Goal: Task Accomplishment & Management: Manage account settings

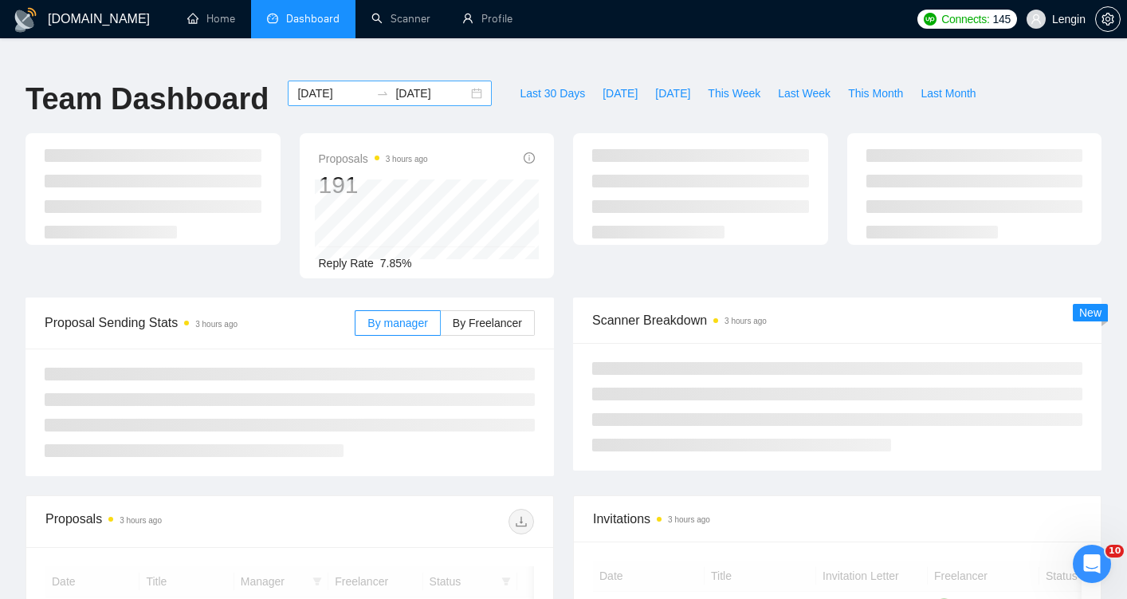
click at [323, 84] on input "[DATE]" at bounding box center [333, 93] width 73 height 18
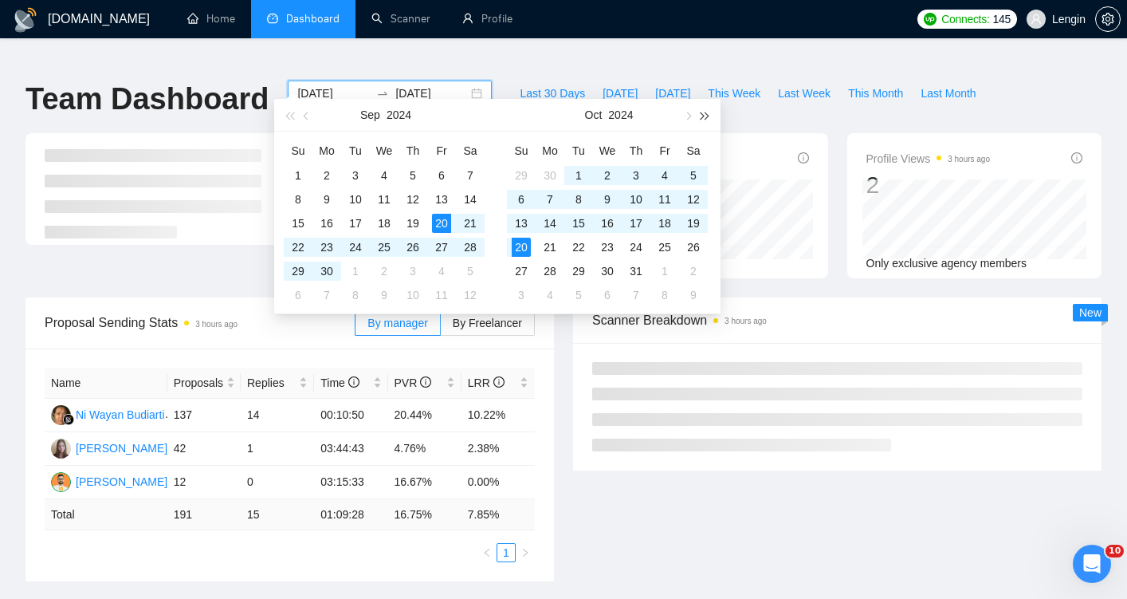
click at [703, 112] on span "button" at bounding box center [705, 116] width 8 height 8
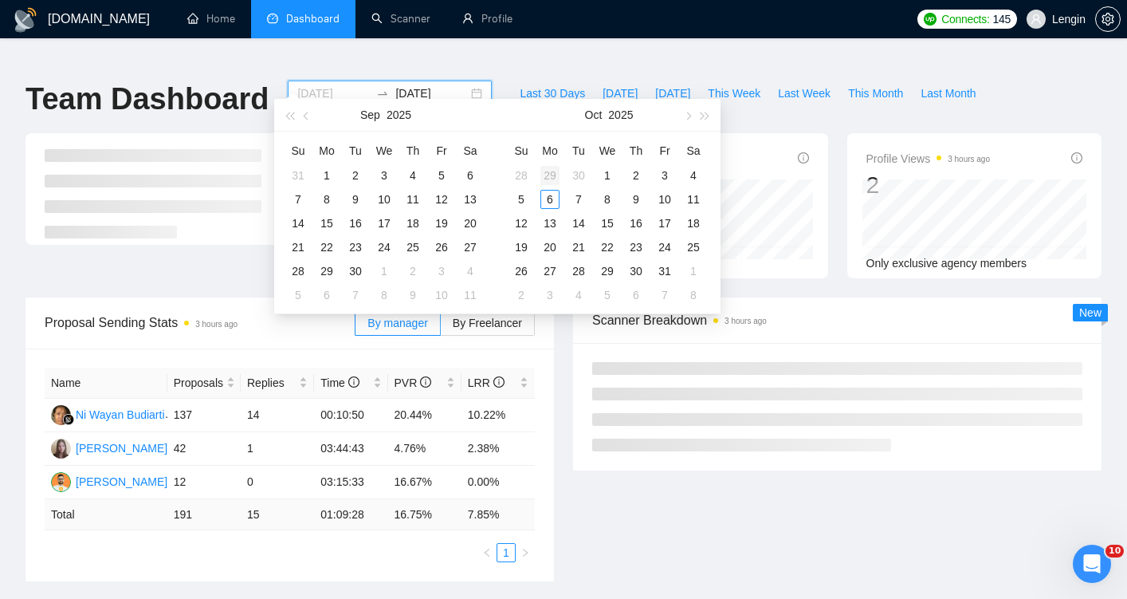
type input "2025-09-29"
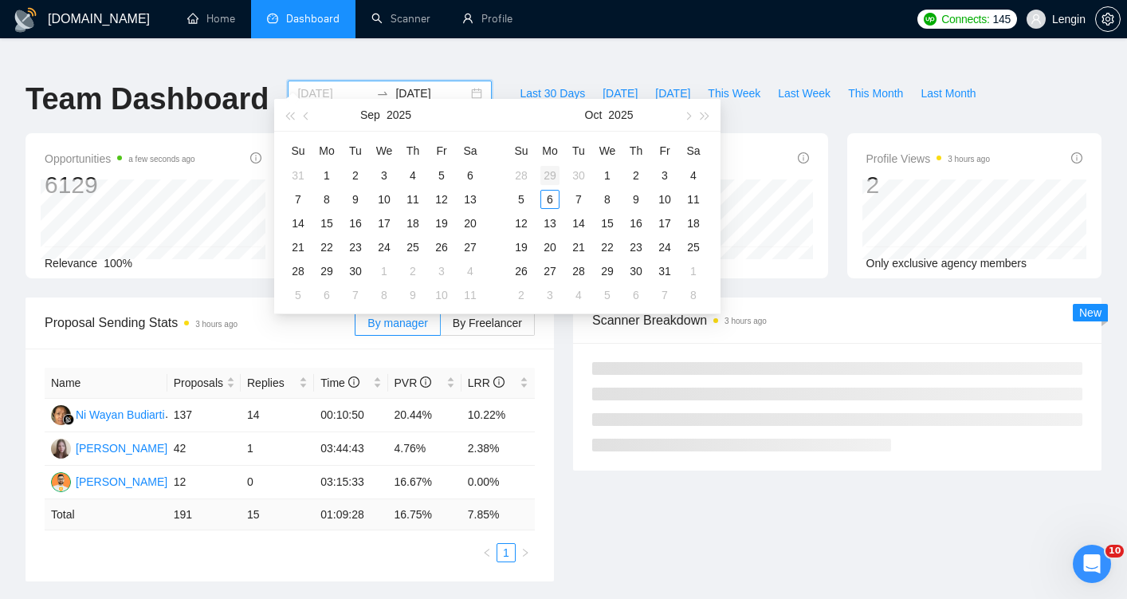
click at [553, 175] on div "29" at bounding box center [549, 175] width 19 height 19
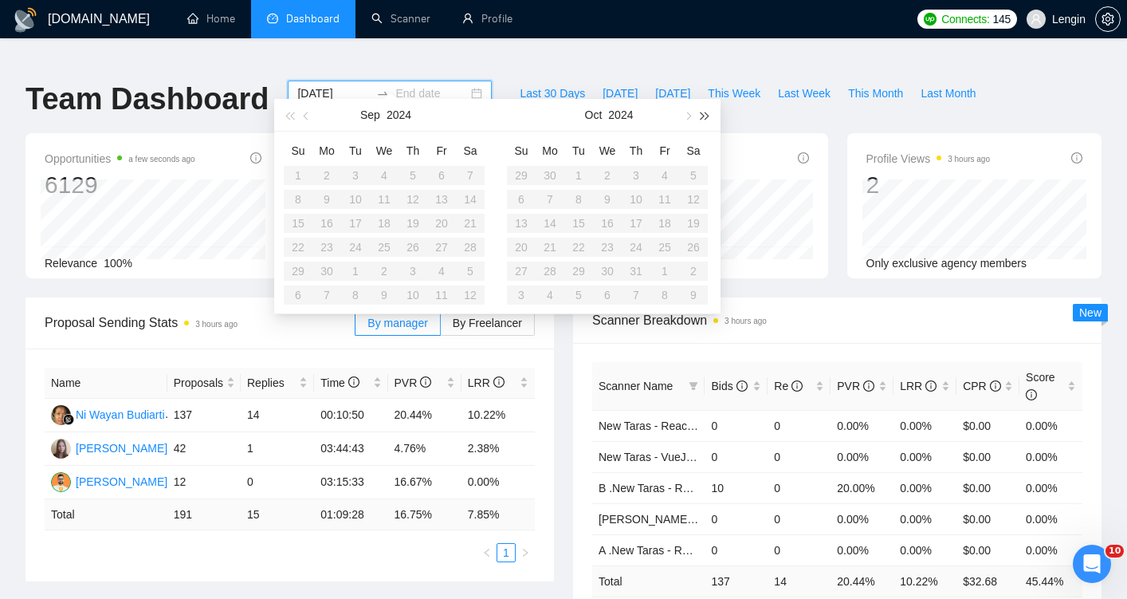
click at [701, 111] on button "button" at bounding box center [706, 115] width 18 height 32
type input "2025-10-05"
click at [521, 201] on div "5" at bounding box center [521, 199] width 19 height 19
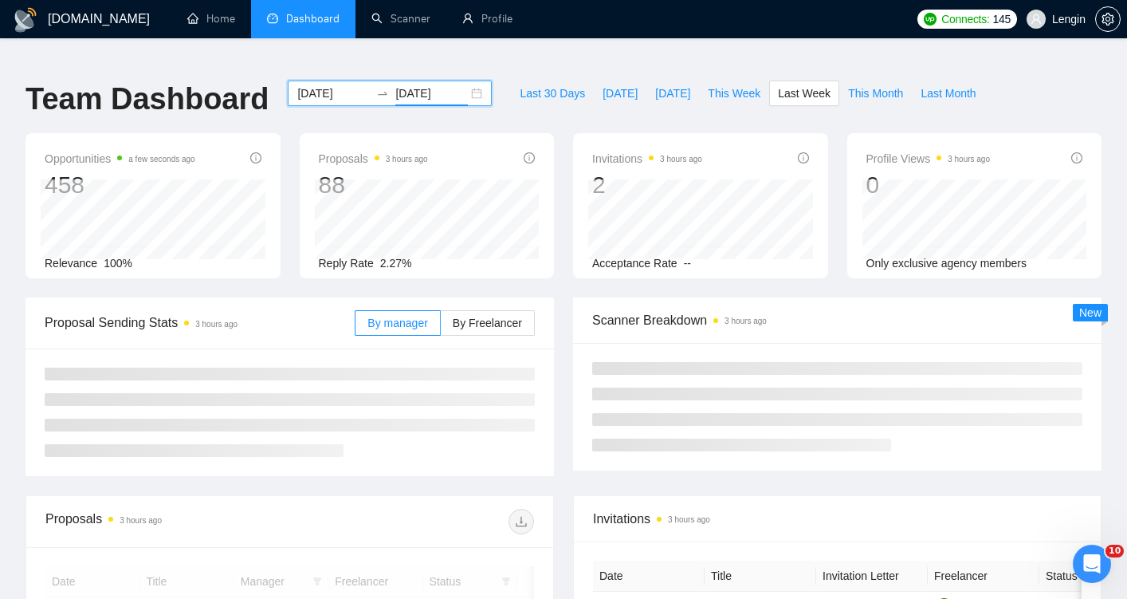
click at [561, 239] on div "Proposals 3 hours ago 88 Reply Rate 2.27%" at bounding box center [427, 205] width 274 height 145
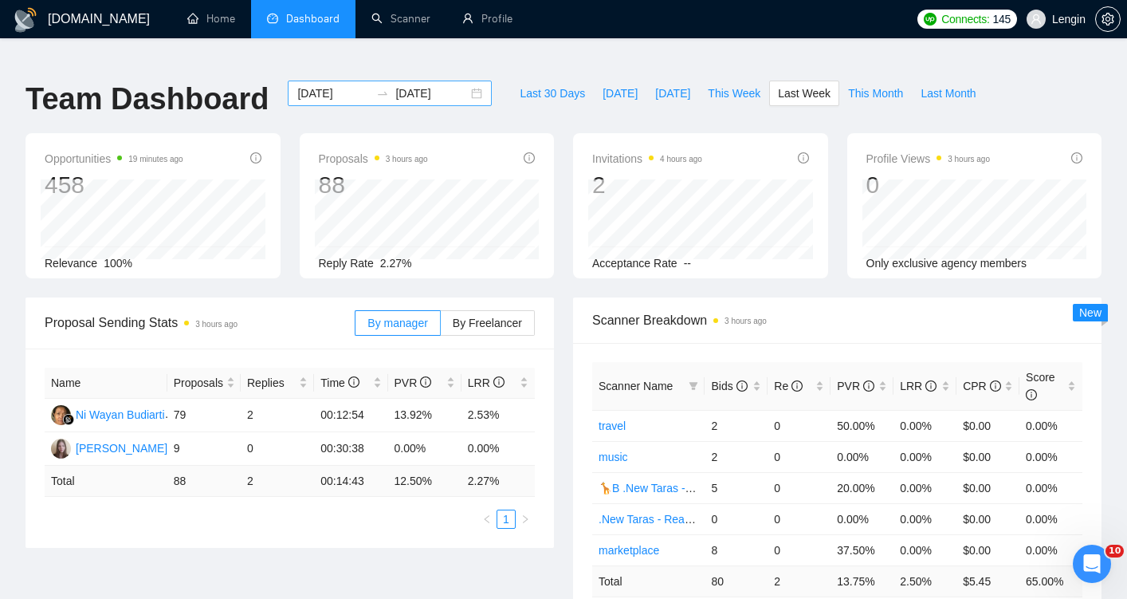
click at [344, 84] on input "2025-09-29" at bounding box center [333, 93] width 73 height 18
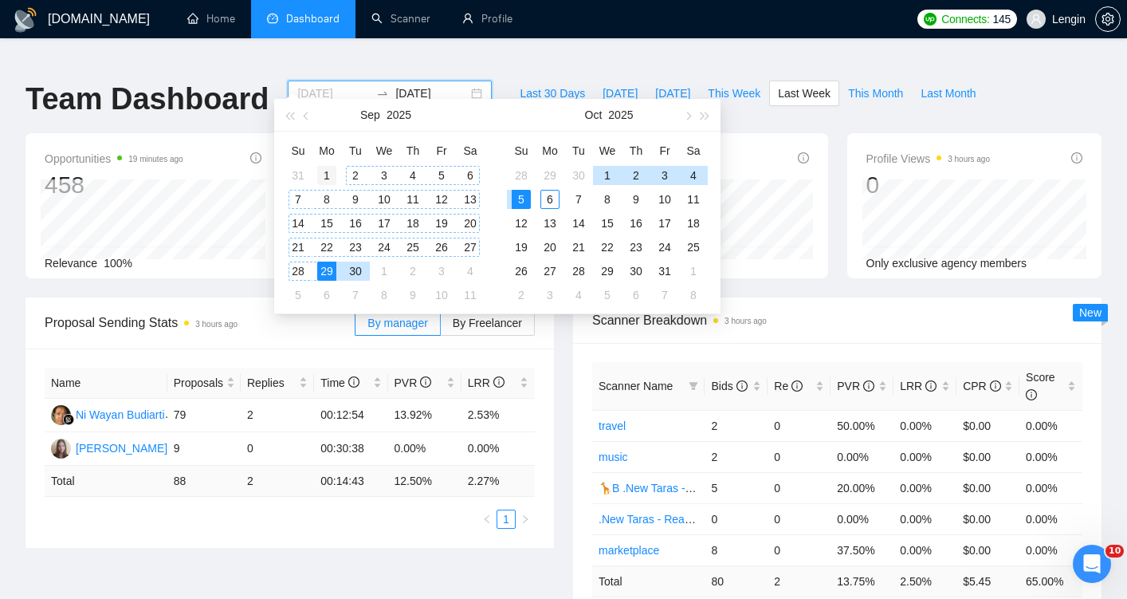
type input "[DATE]"
click at [324, 178] on div "1" at bounding box center [326, 175] width 19 height 19
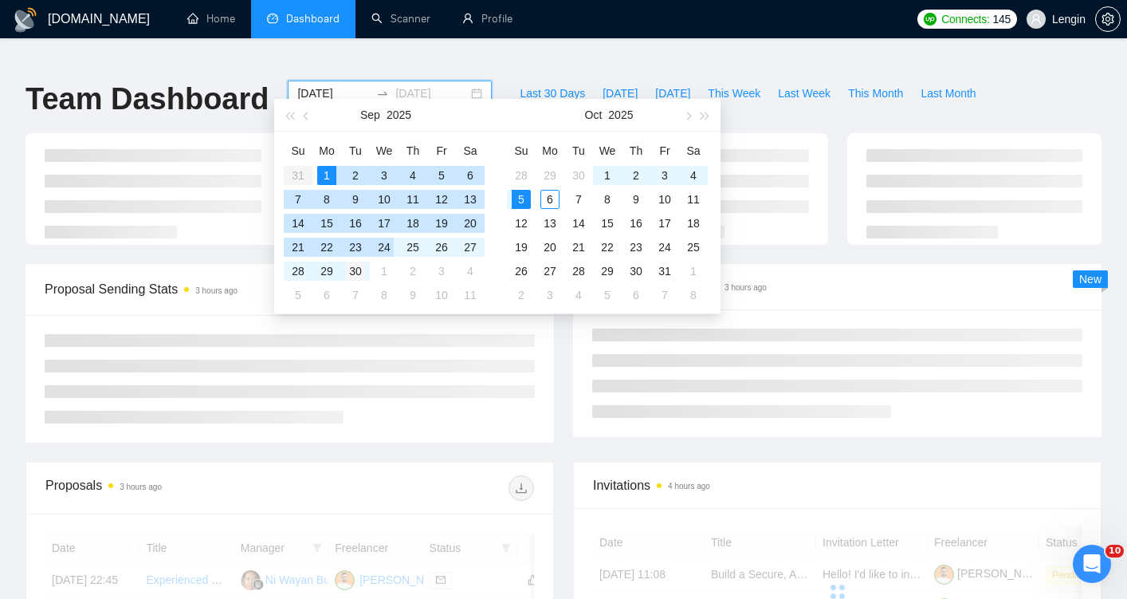
type input "[DATE]"
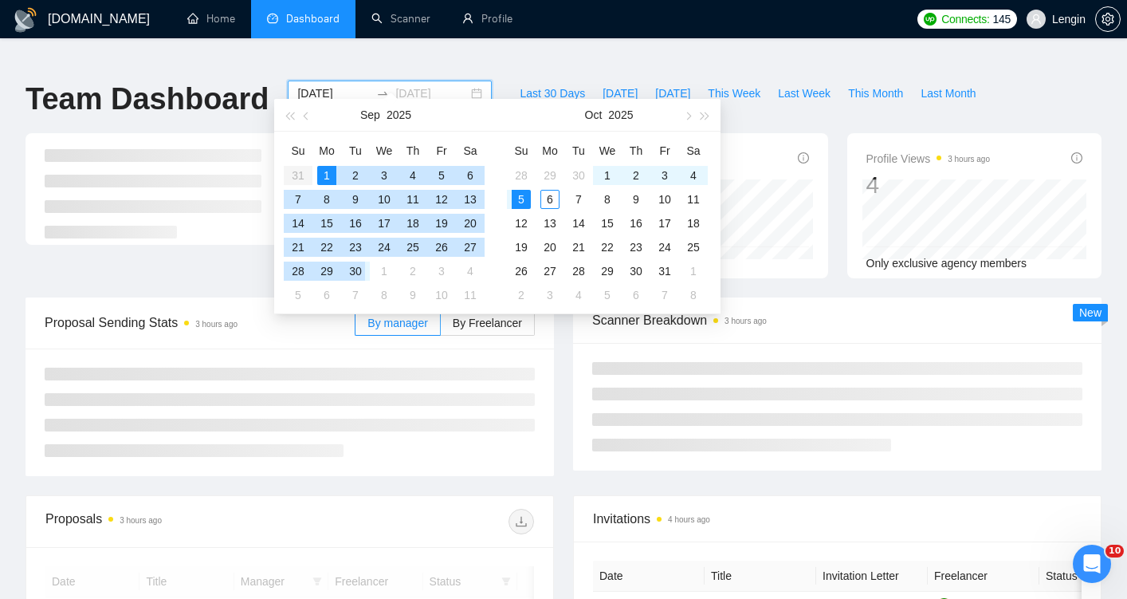
click at [363, 270] on div "30" at bounding box center [355, 270] width 19 height 19
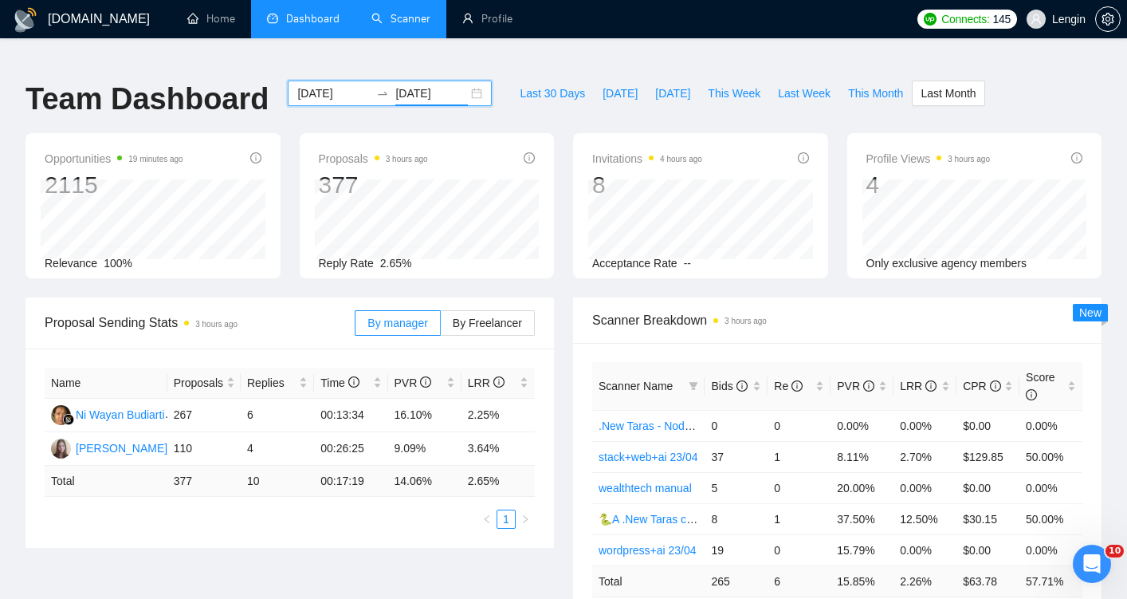
click at [399, 22] on link "Scanner" at bounding box center [400, 19] width 59 height 14
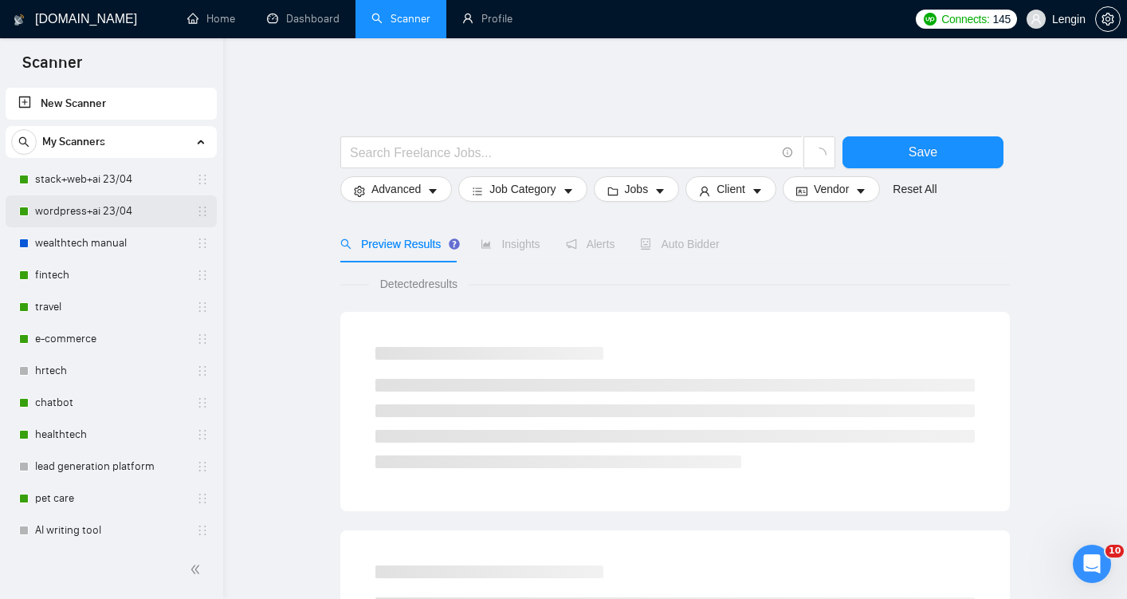
click at [117, 215] on link "wordpress+ai 23/04" at bounding box center [110, 211] width 151 height 32
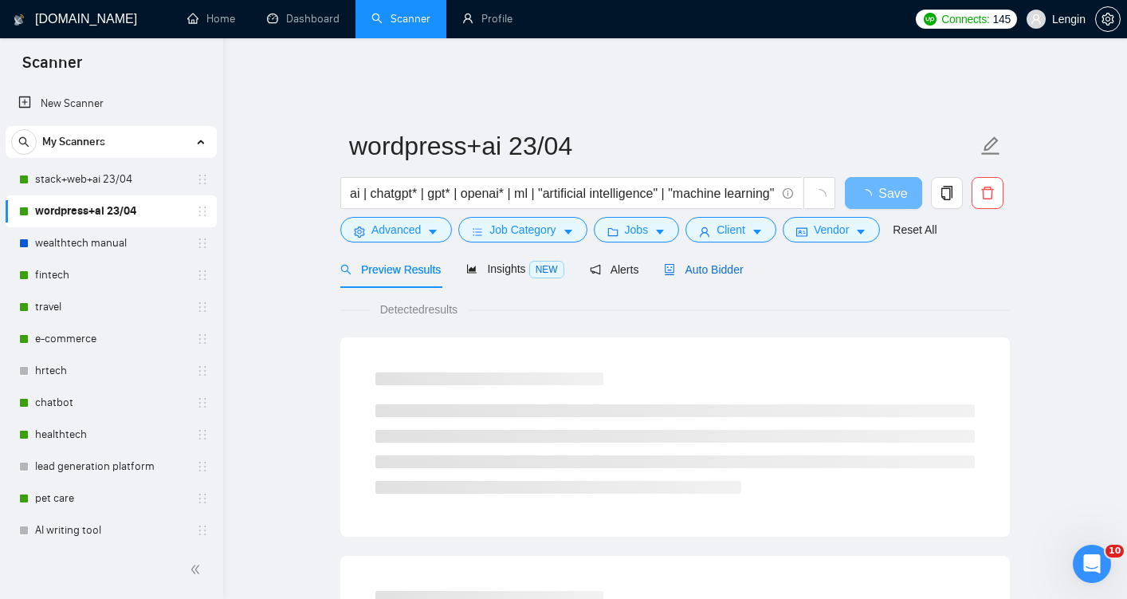
click at [718, 263] on span "Auto Bidder" at bounding box center [703, 269] width 79 height 13
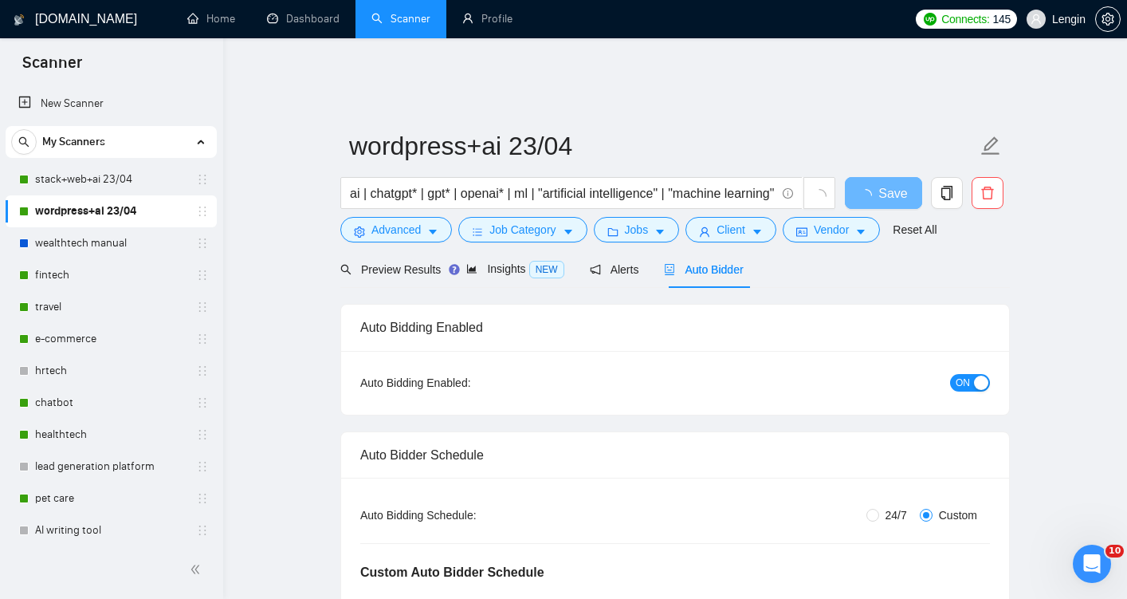
radio input "false"
radio input "true"
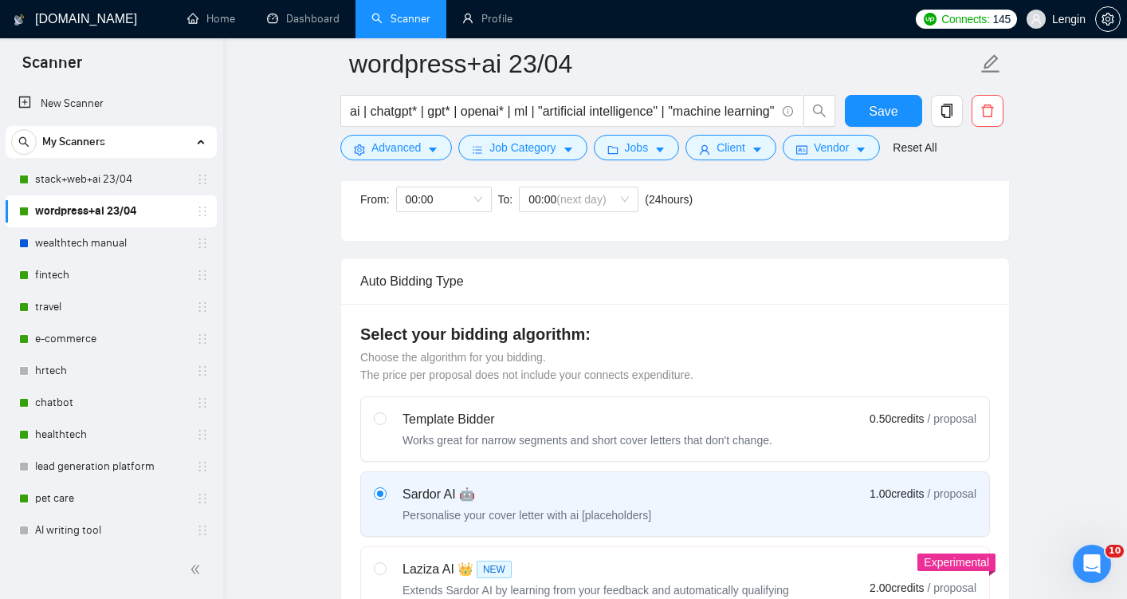
scroll to position [513, 0]
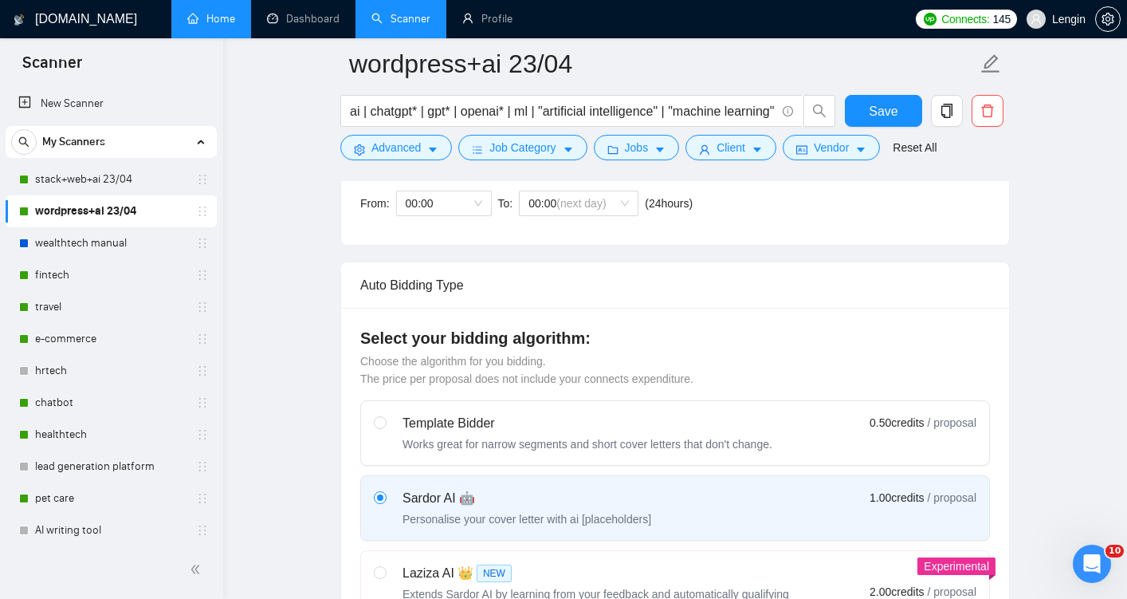
click at [213, 26] on link "Home" at bounding box center [211, 19] width 48 height 14
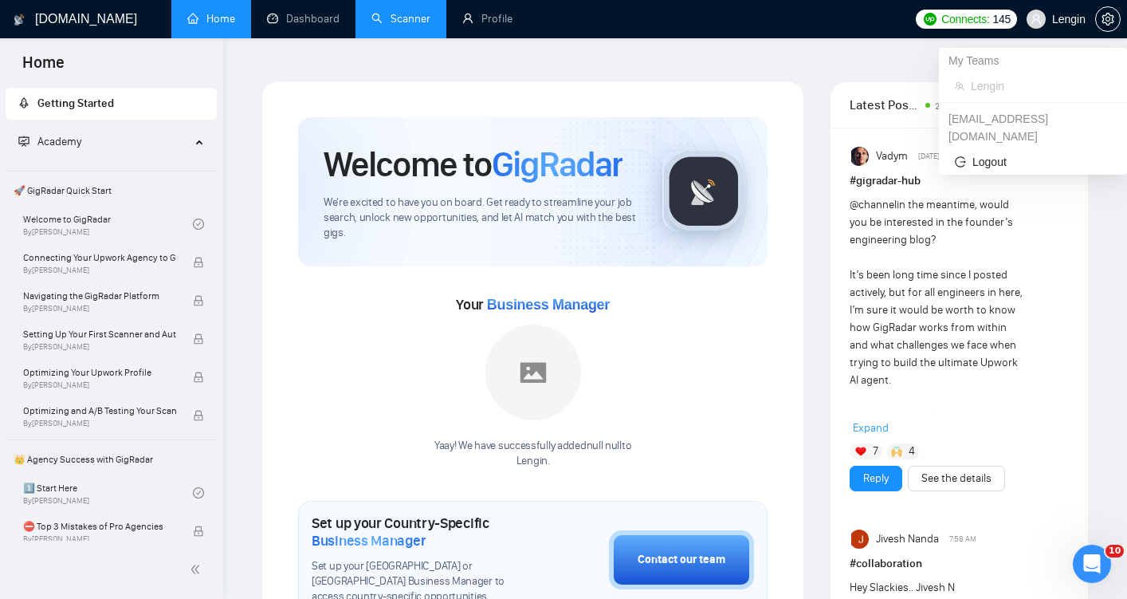
click at [1114, 29] on div at bounding box center [1108, 19] width 26 height 38
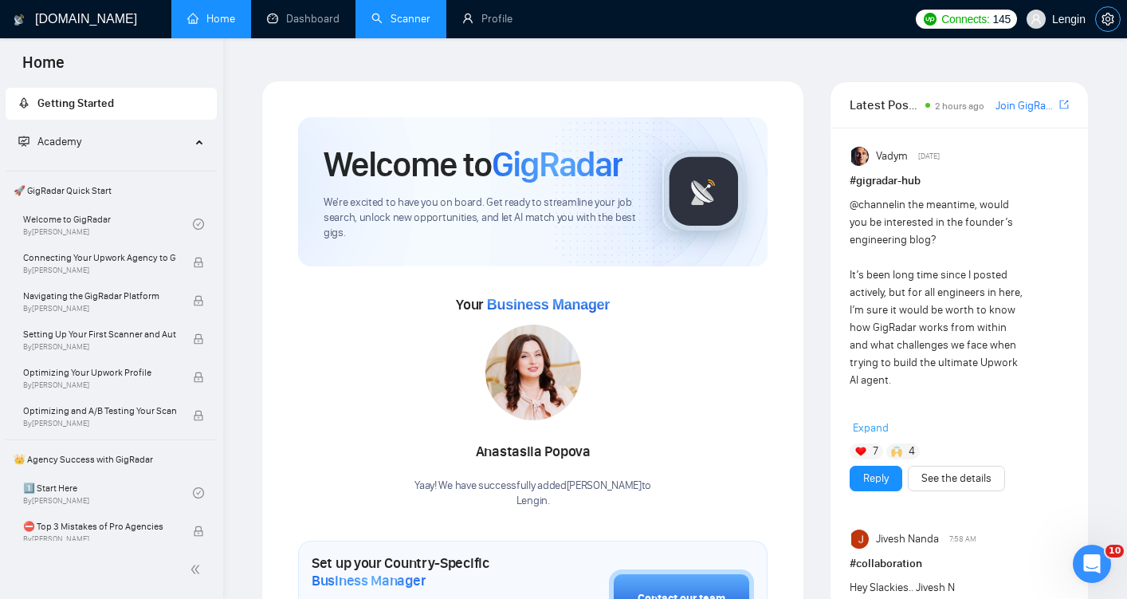
click at [1114, 24] on span "setting" at bounding box center [1108, 19] width 24 height 13
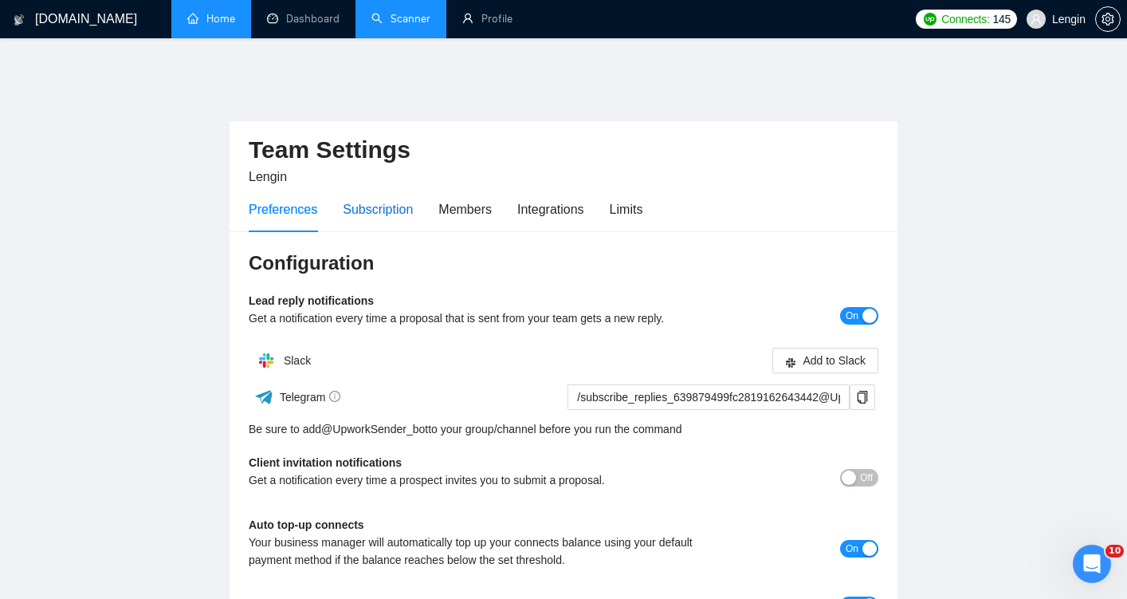
click at [382, 199] on div "Subscription" at bounding box center [378, 209] width 70 height 20
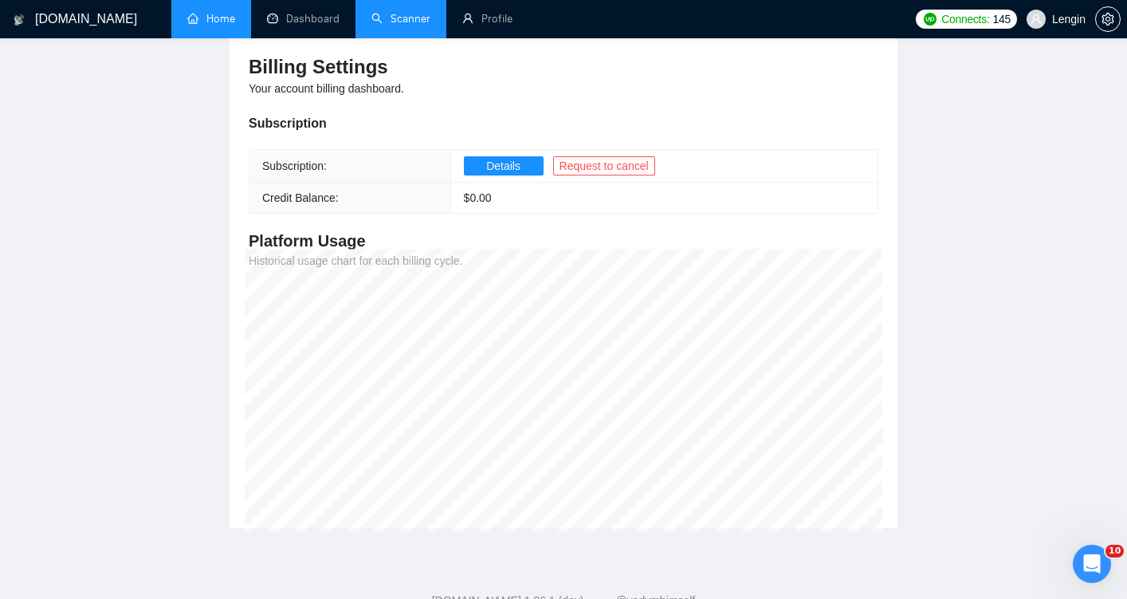
scroll to position [194, 0]
click at [470, 158] on button "Details" at bounding box center [504, 167] width 80 height 19
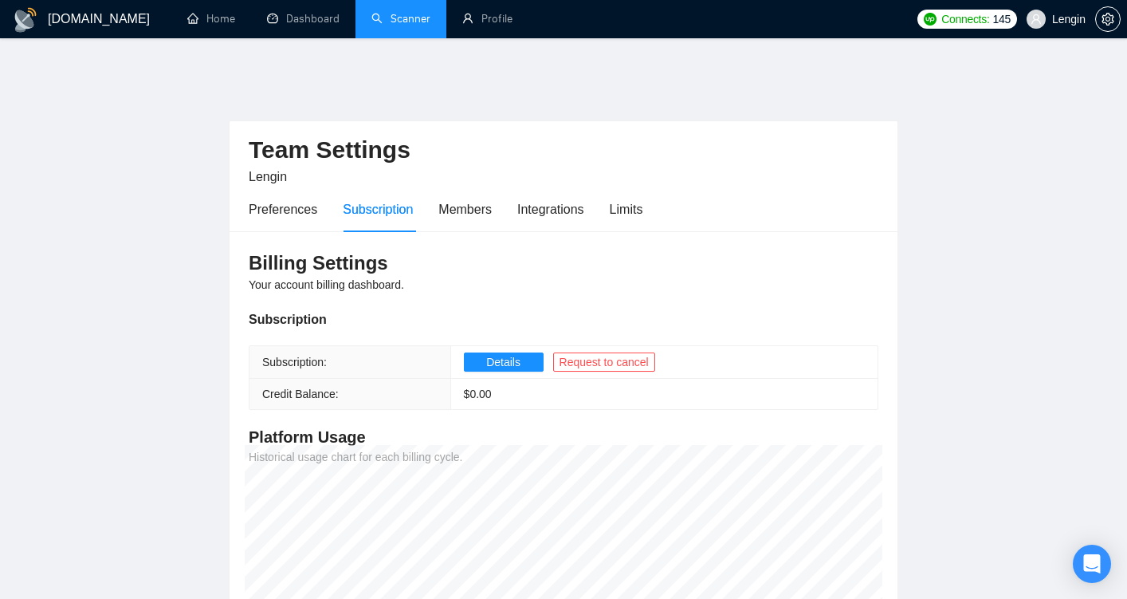
click at [400, 20] on link "Scanner" at bounding box center [400, 19] width 59 height 14
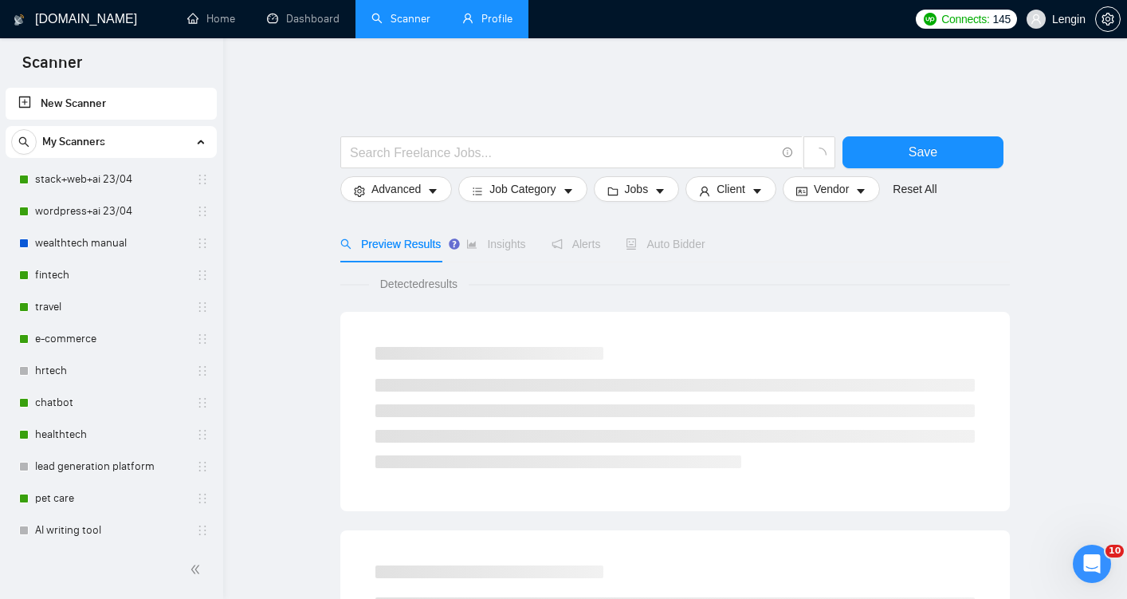
click at [481, 26] on link "Profile" at bounding box center [487, 19] width 50 height 14
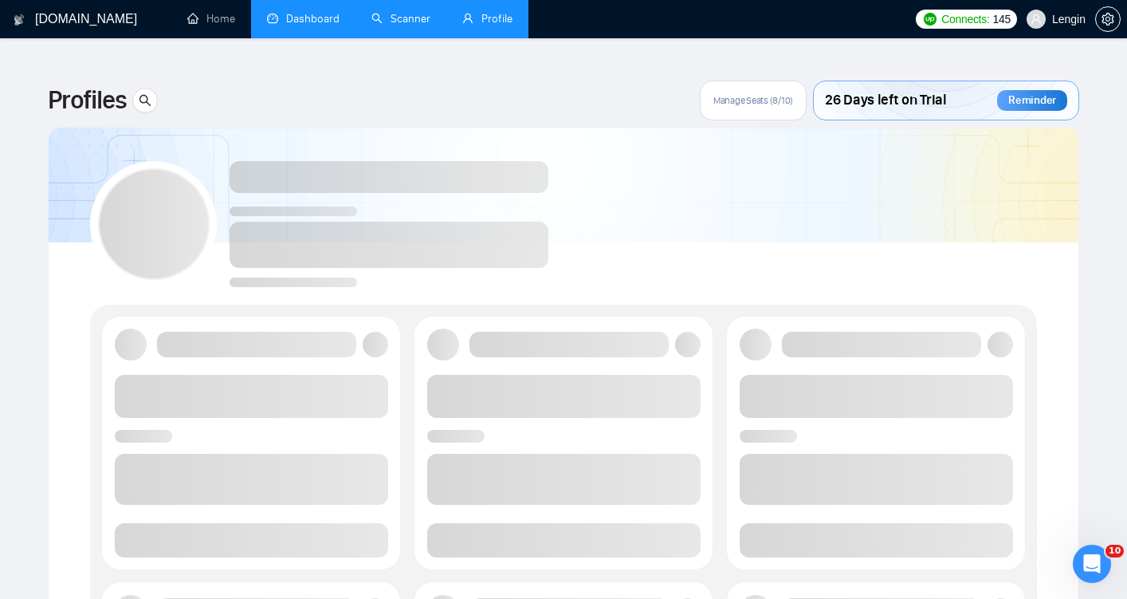
click at [310, 19] on link "Dashboard" at bounding box center [303, 19] width 73 height 14
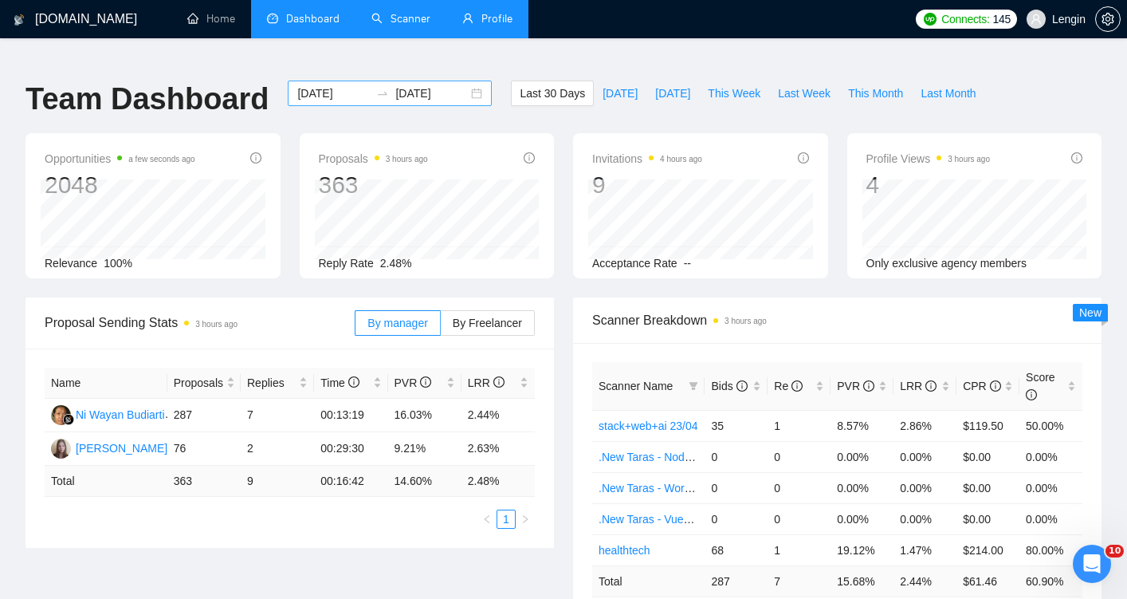
click at [344, 84] on input "[DATE]" at bounding box center [333, 93] width 73 height 18
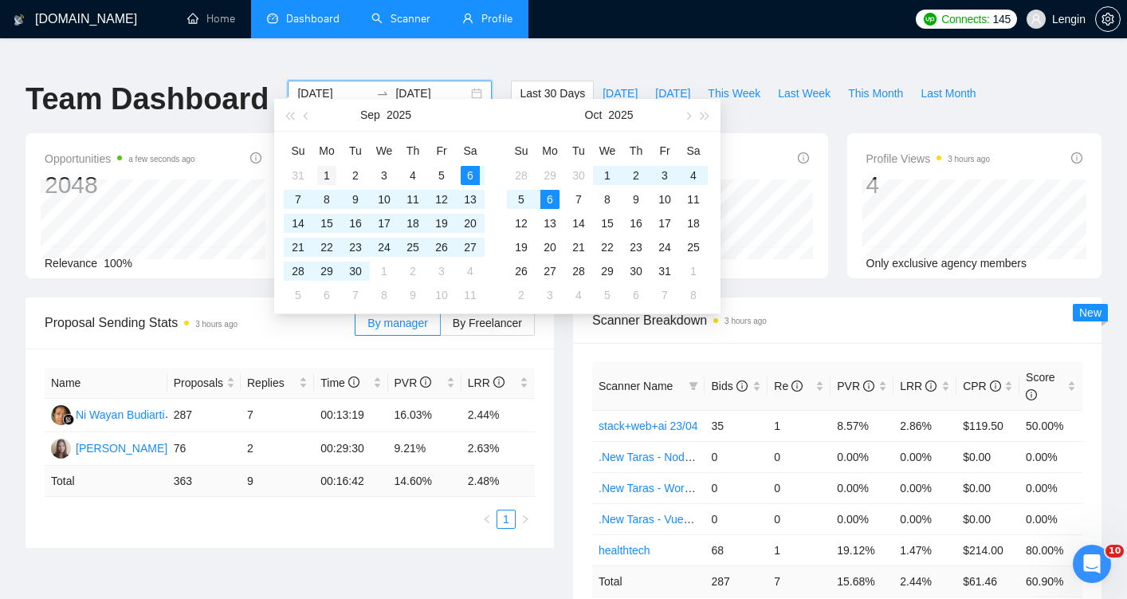
type input "[DATE]"
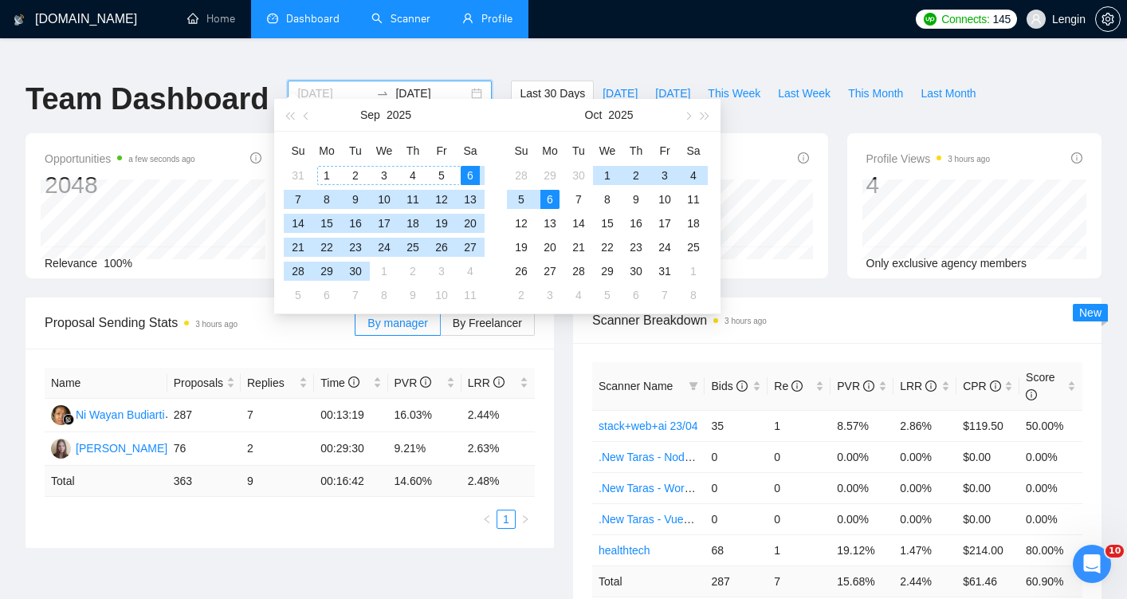
click at [327, 180] on div "1" at bounding box center [326, 175] width 19 height 19
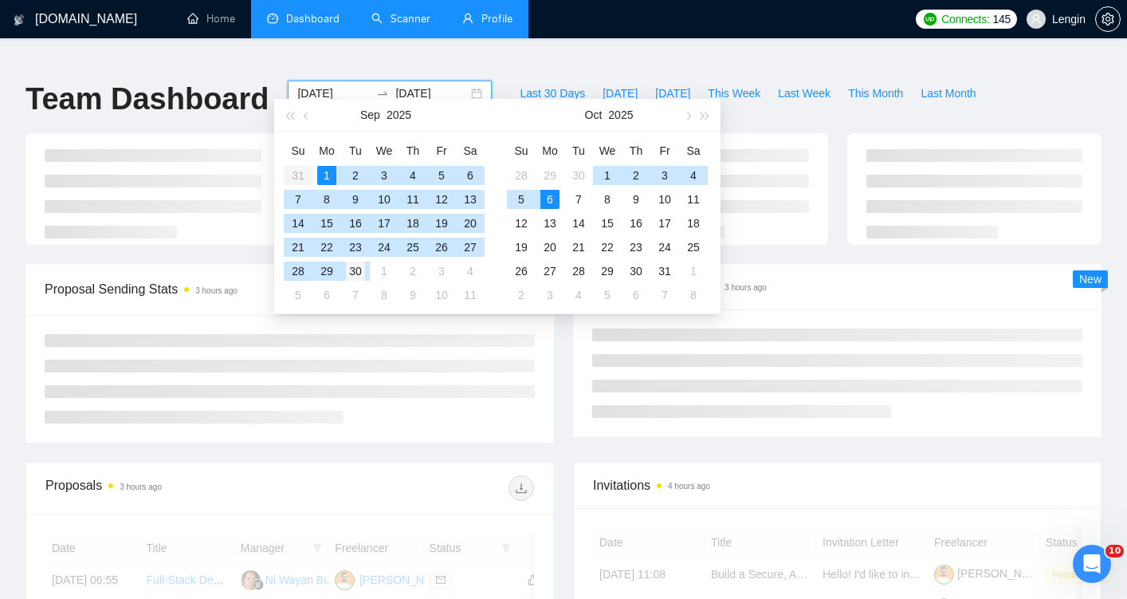
type input "[DATE]"
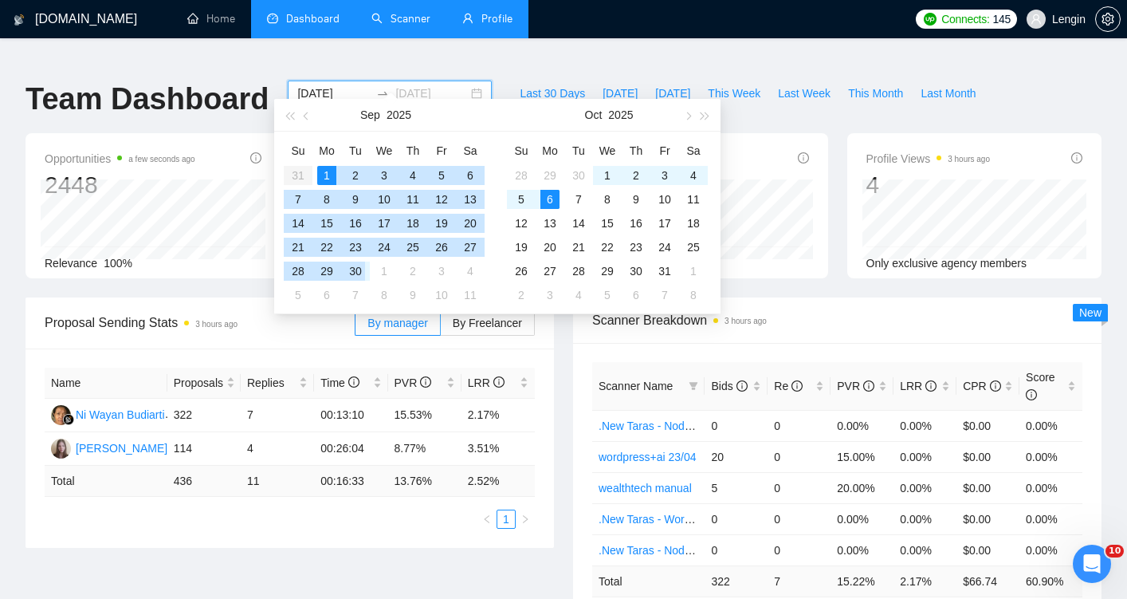
click at [357, 270] on div "30" at bounding box center [355, 270] width 19 height 19
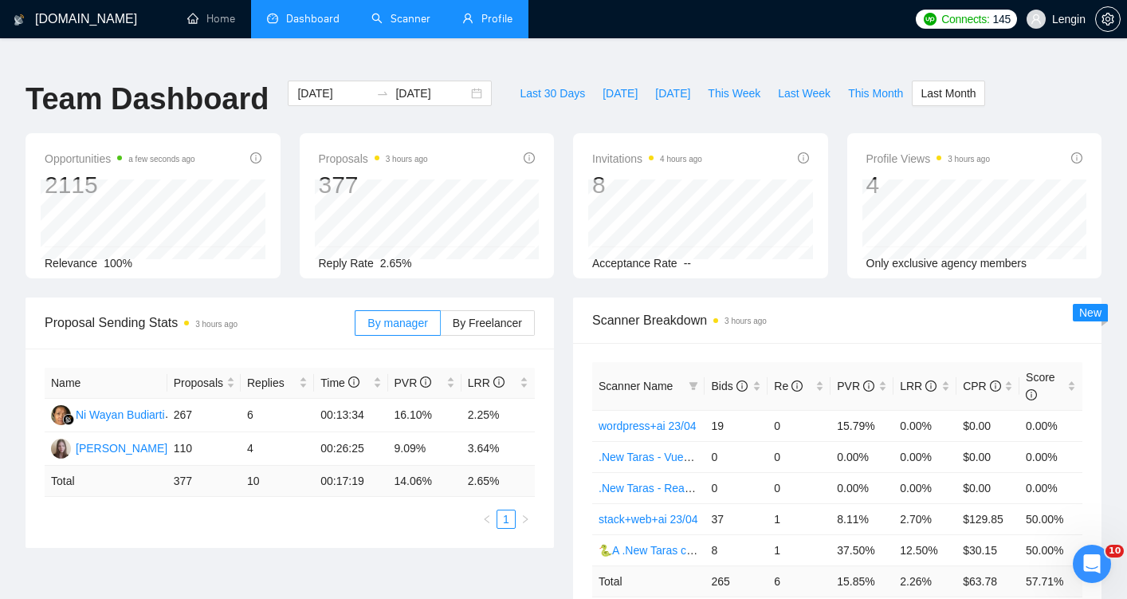
click at [408, 14] on link "Scanner" at bounding box center [400, 19] width 59 height 14
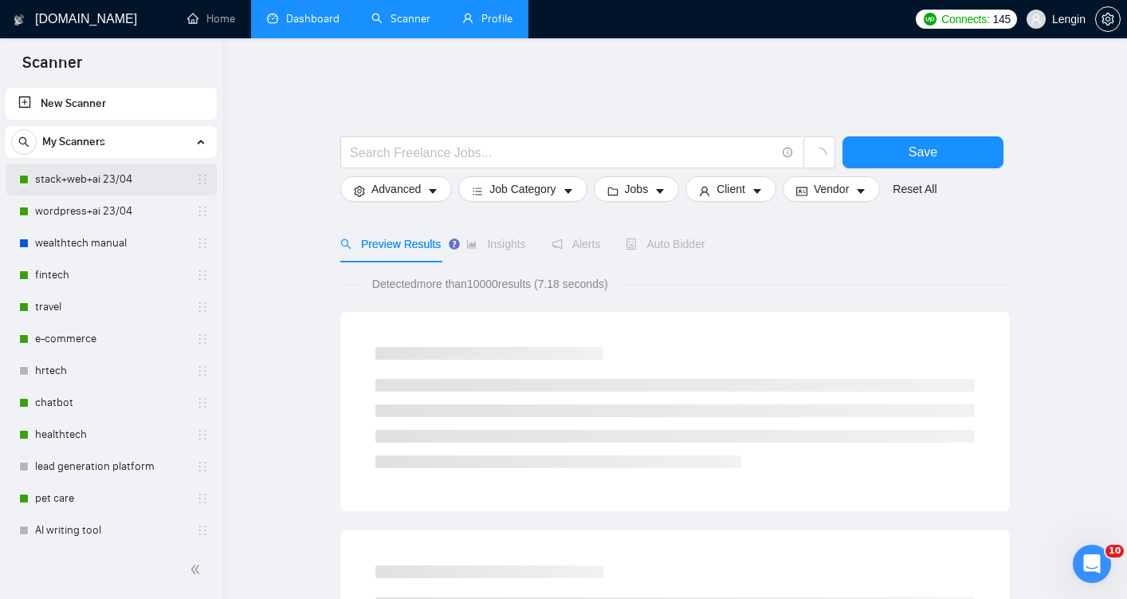
click at [130, 185] on link "stack+web+ai 23/04" at bounding box center [110, 179] width 151 height 32
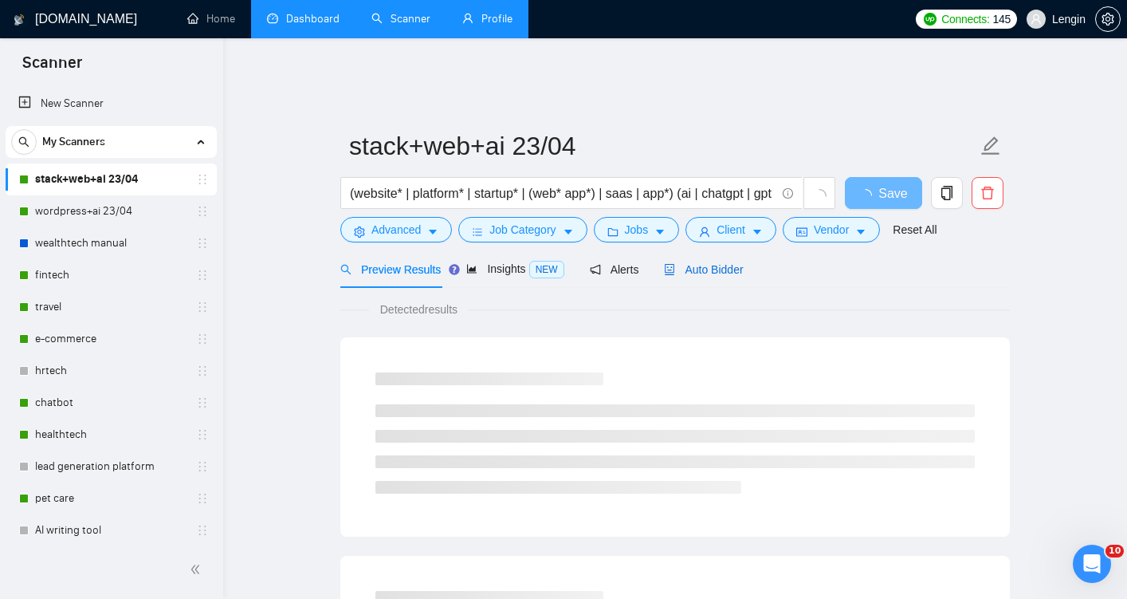
click at [690, 263] on span "Auto Bidder" at bounding box center [703, 269] width 79 height 13
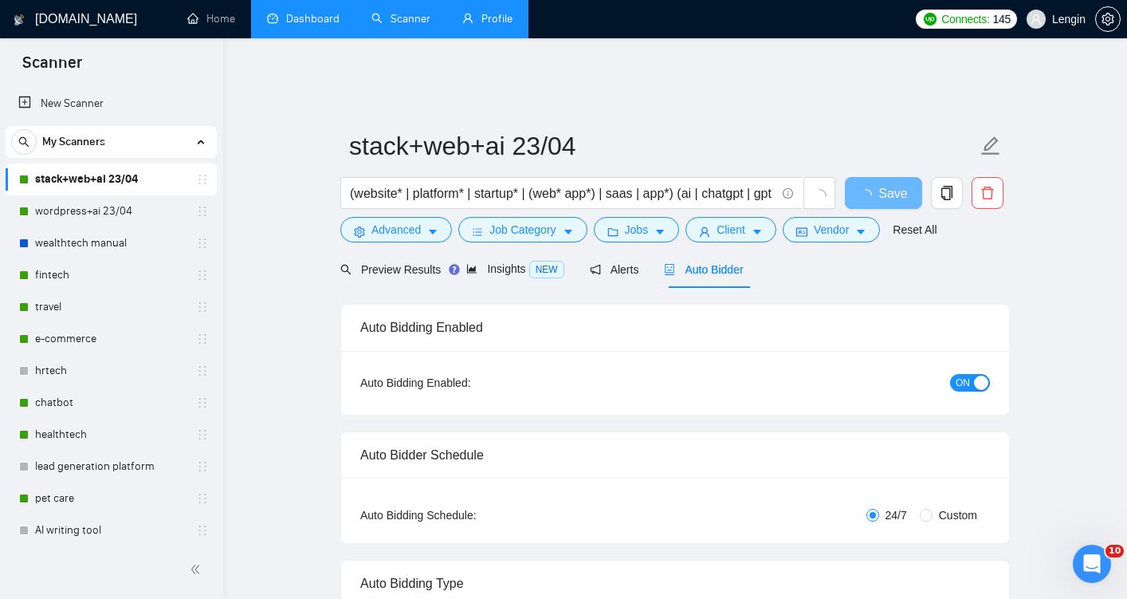
radio input "false"
radio input "true"
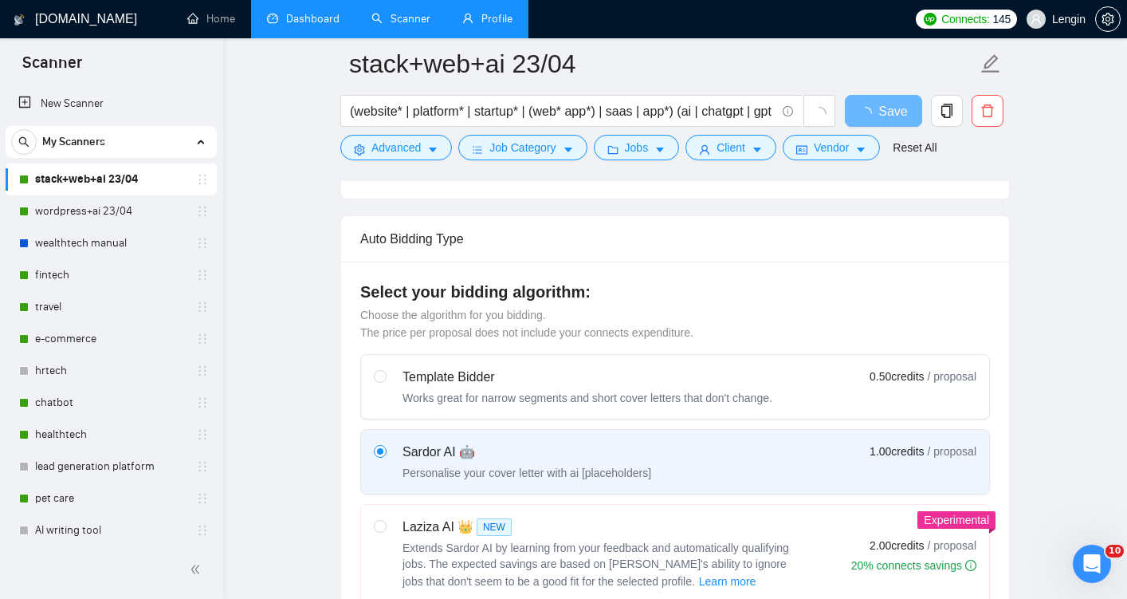
scroll to position [583, 0]
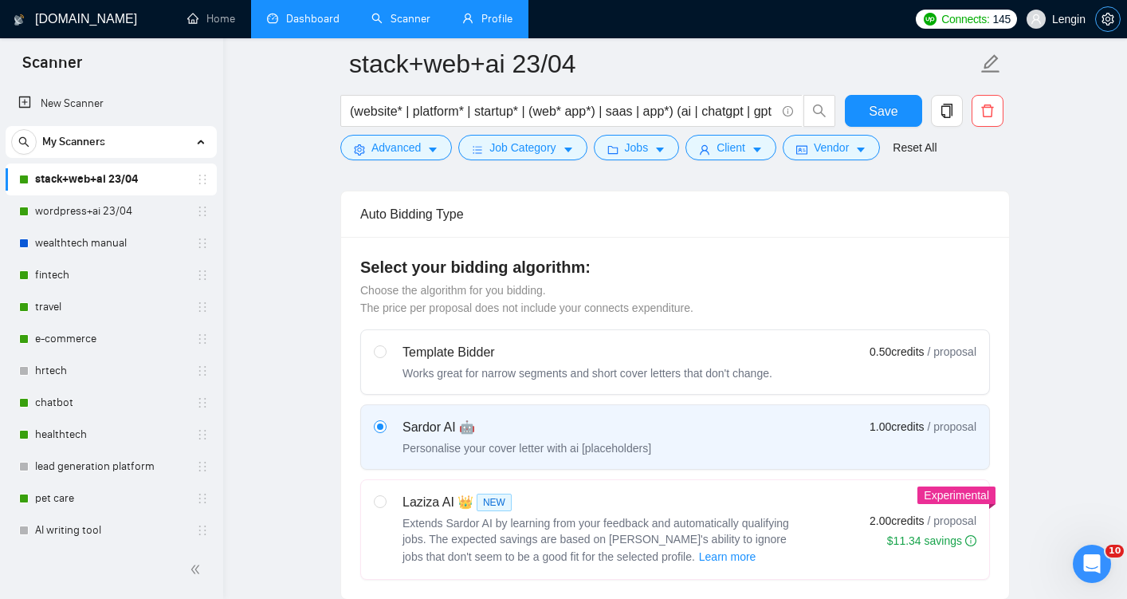
click at [1110, 18] on icon "setting" at bounding box center [1108, 19] width 13 height 13
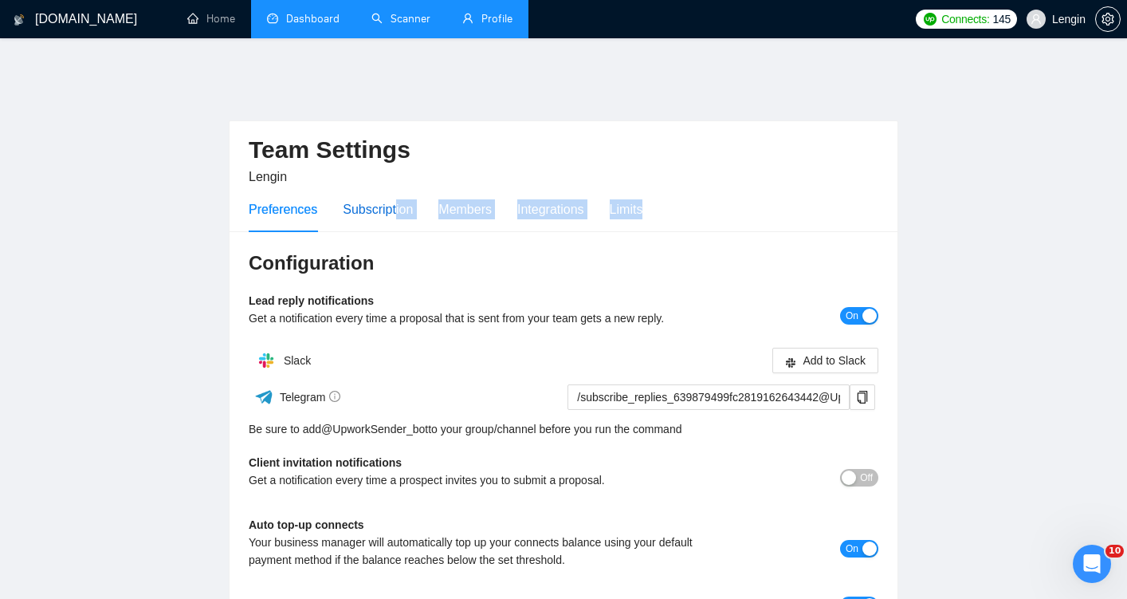
drag, startPoint x: 399, startPoint y: 183, endPoint x: 660, endPoint y: 186, distance: 261.4
click at [662, 187] on div "Preferences Subscription Members Integrations Limits" at bounding box center [564, 209] width 630 height 45
click at [626, 199] on div "Limits" at bounding box center [626, 209] width 33 height 20
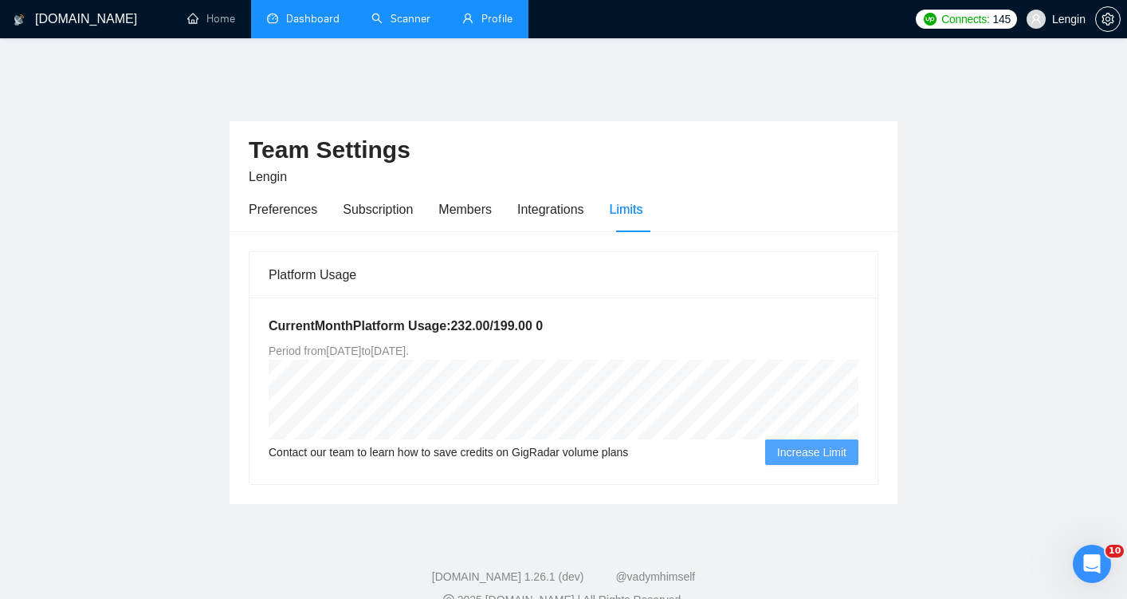
click at [899, 372] on main "Team Settings Lengin Preferences Subscription Members Integrations Limits Platf…" at bounding box center [564, 293] width 1076 height 424
click at [493, 26] on link "Profile" at bounding box center [487, 19] width 50 height 14
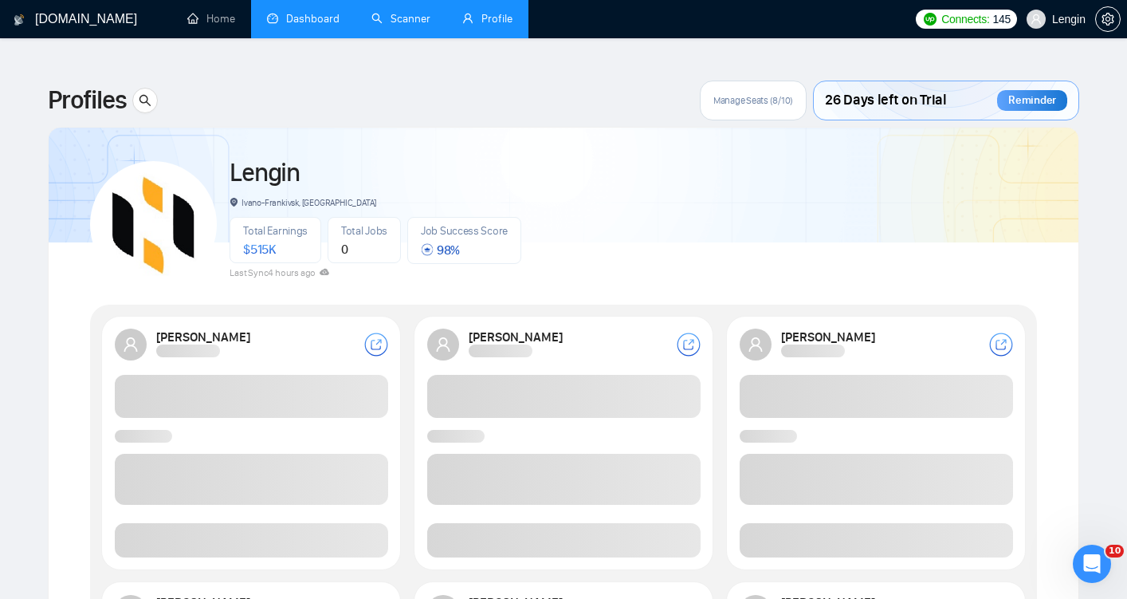
click at [396, 23] on link "Scanner" at bounding box center [400, 19] width 59 height 14
click at [312, 22] on link "Dashboard" at bounding box center [303, 19] width 73 height 14
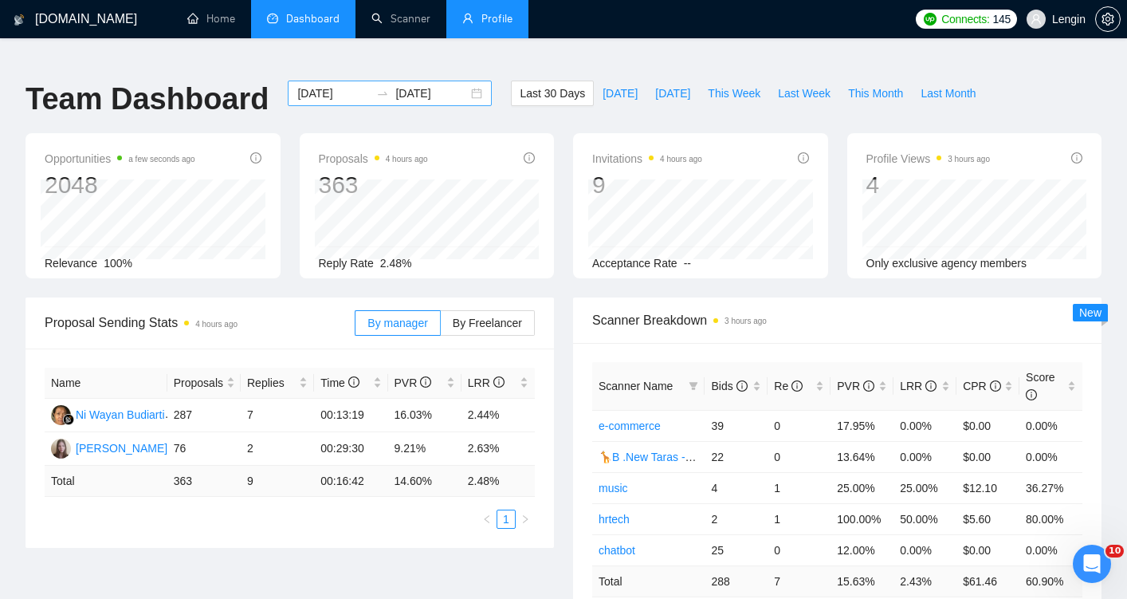
click at [329, 84] on input "[DATE]" at bounding box center [333, 93] width 73 height 18
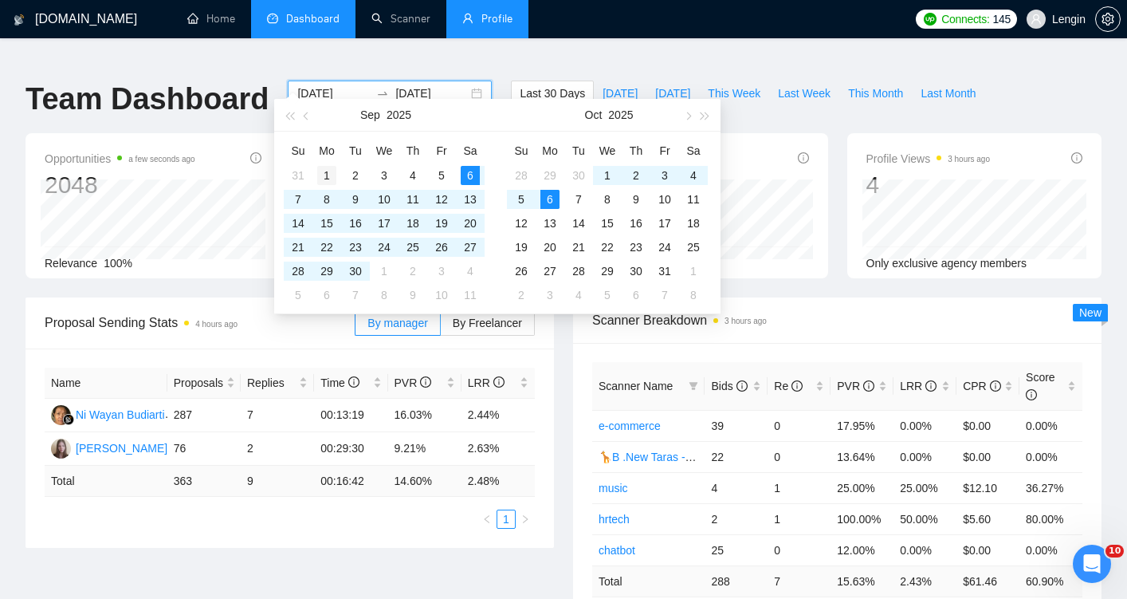
type input "[DATE]"
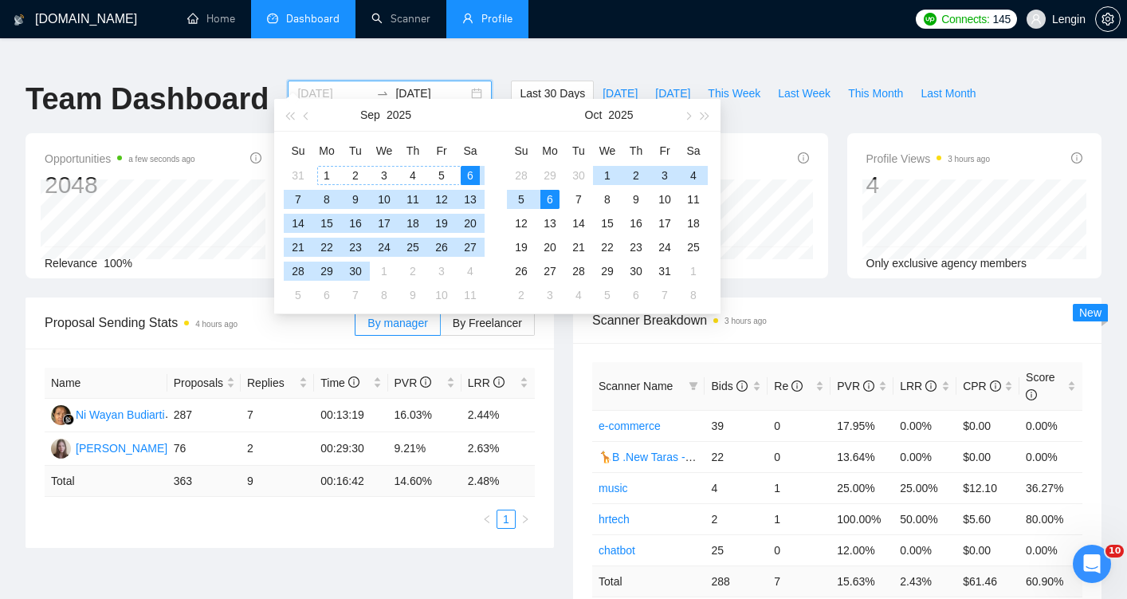
click at [326, 167] on div "1" at bounding box center [326, 175] width 19 height 19
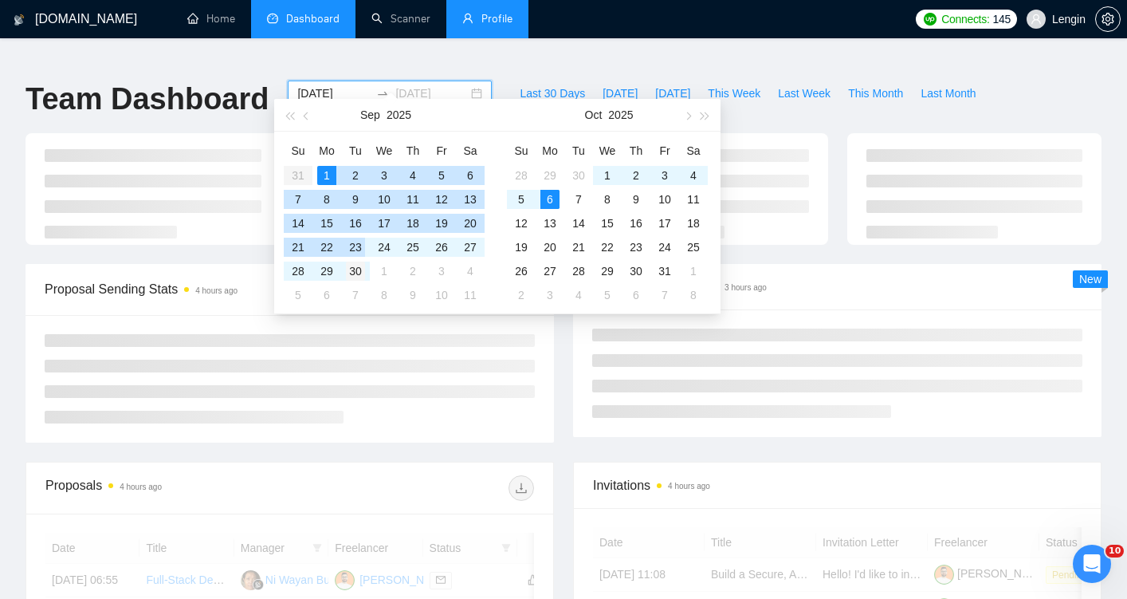
type input "[DATE]"
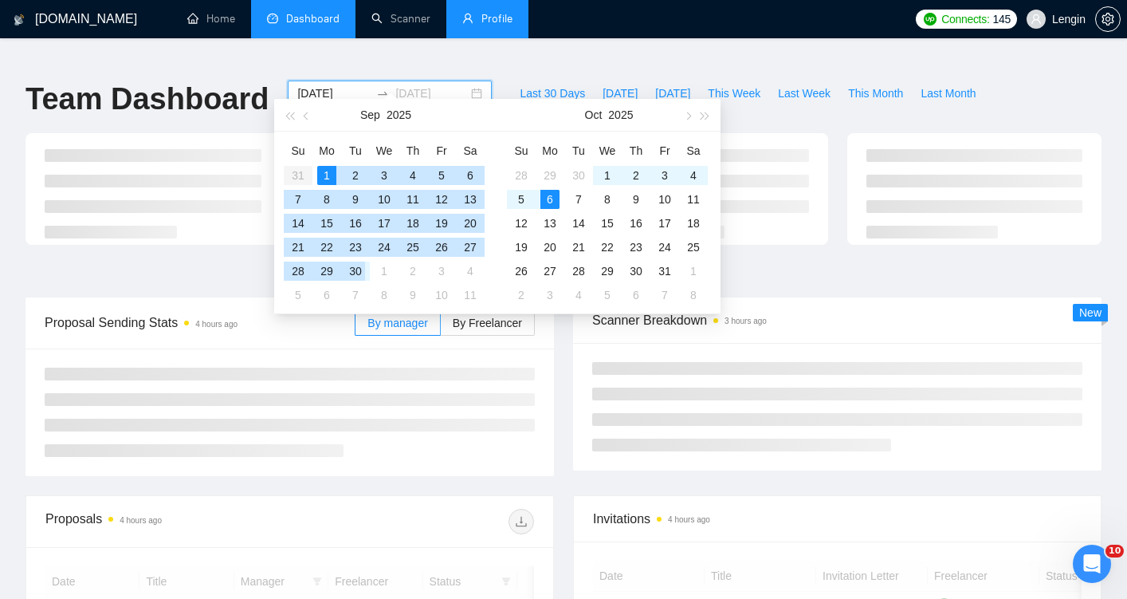
click at [363, 271] on div "30" at bounding box center [355, 270] width 19 height 19
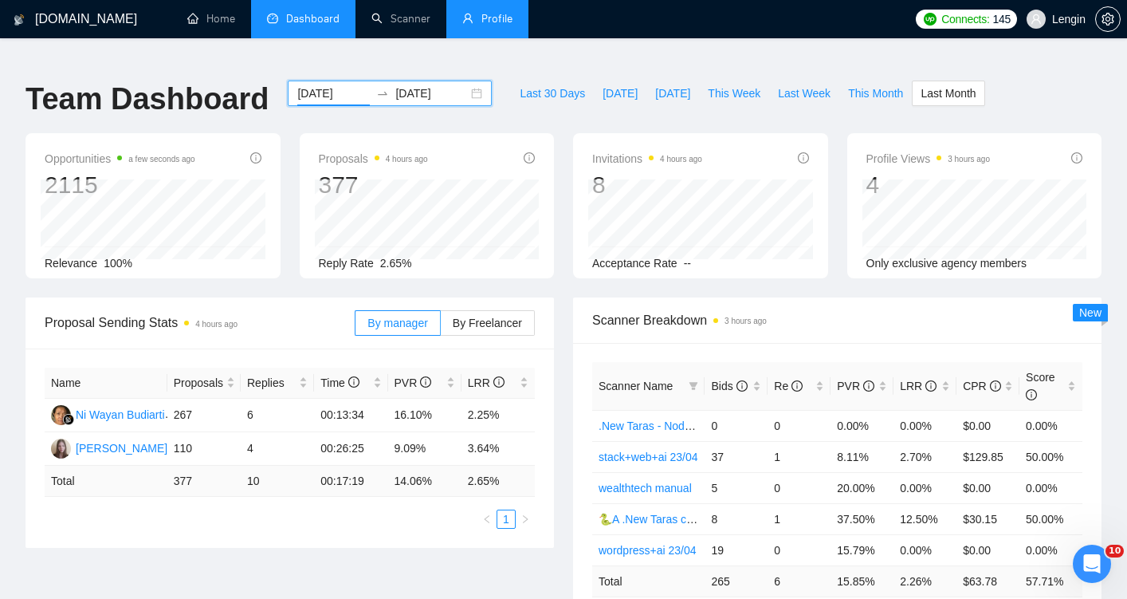
click at [340, 84] on input "[DATE]" at bounding box center [333, 93] width 73 height 18
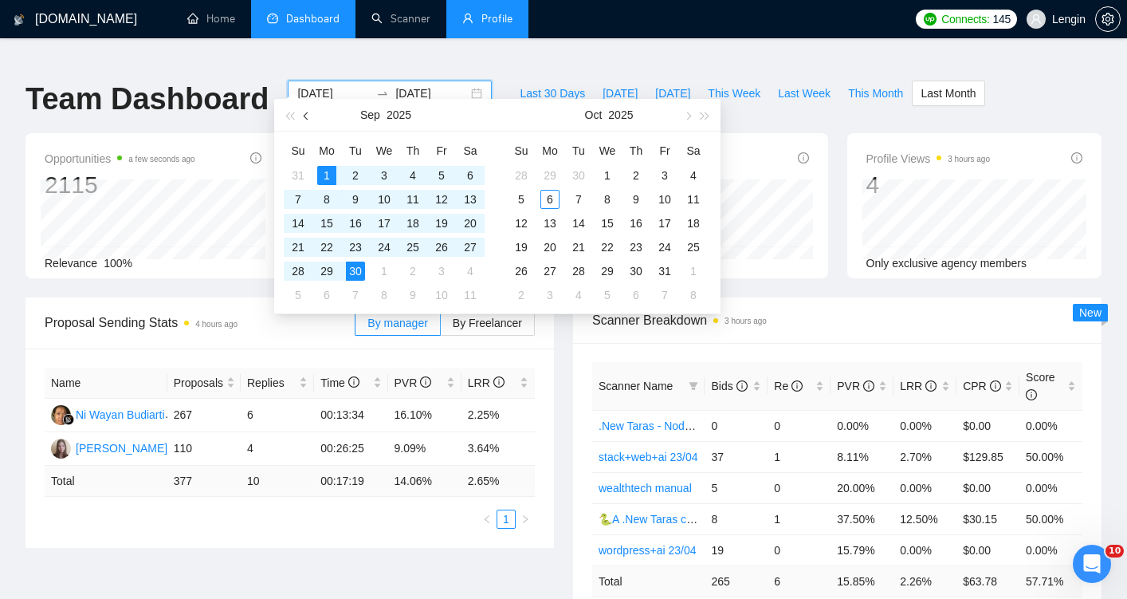
click at [305, 117] on span "button" at bounding box center [308, 116] width 8 height 8
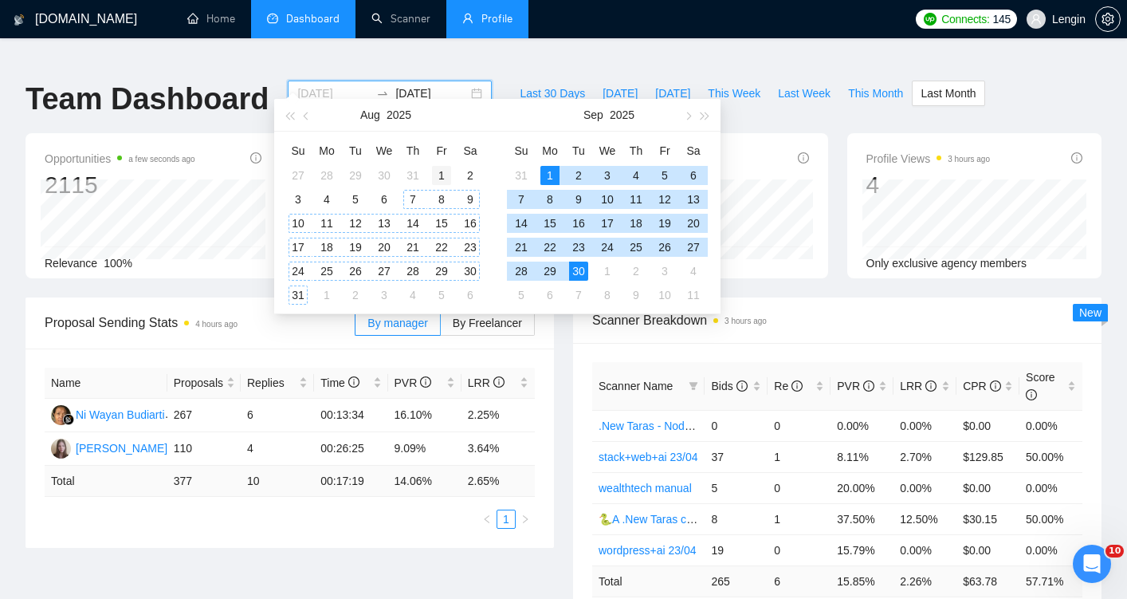
type input "[DATE]"
click at [439, 175] on div "1" at bounding box center [441, 175] width 19 height 19
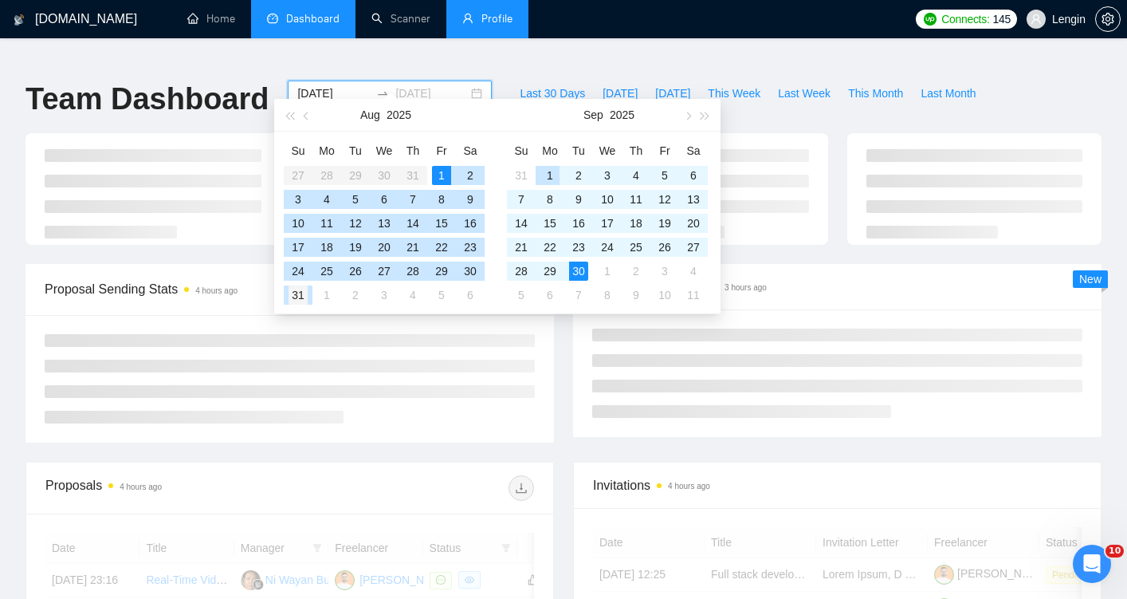
type input "[DATE]"
click at [304, 298] on div "31" at bounding box center [298, 294] width 19 height 19
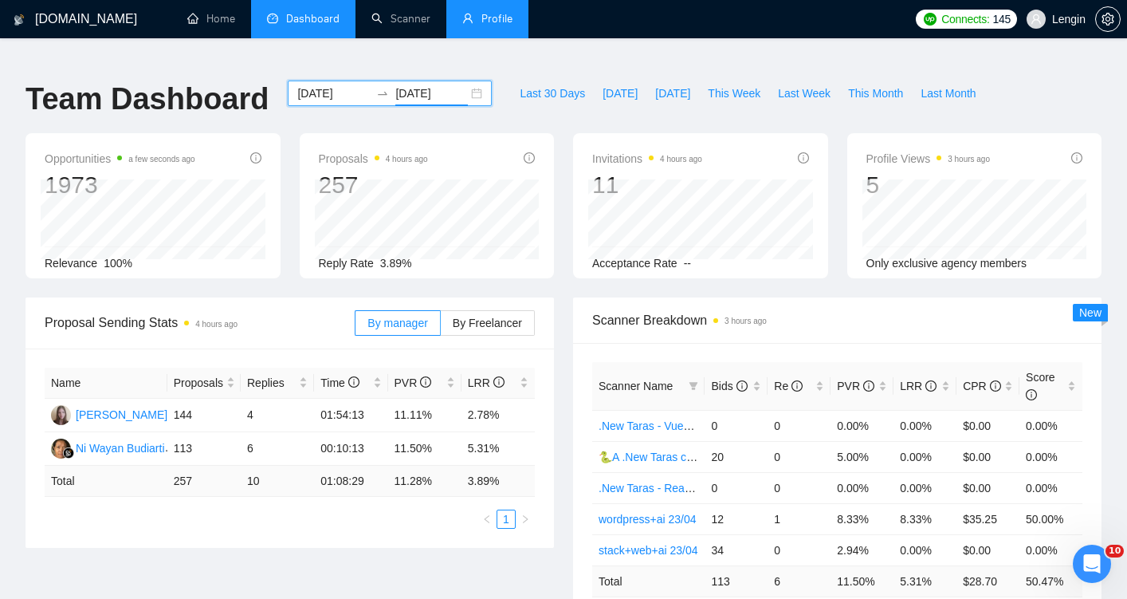
click at [322, 84] on input "[DATE]" at bounding box center [333, 93] width 73 height 18
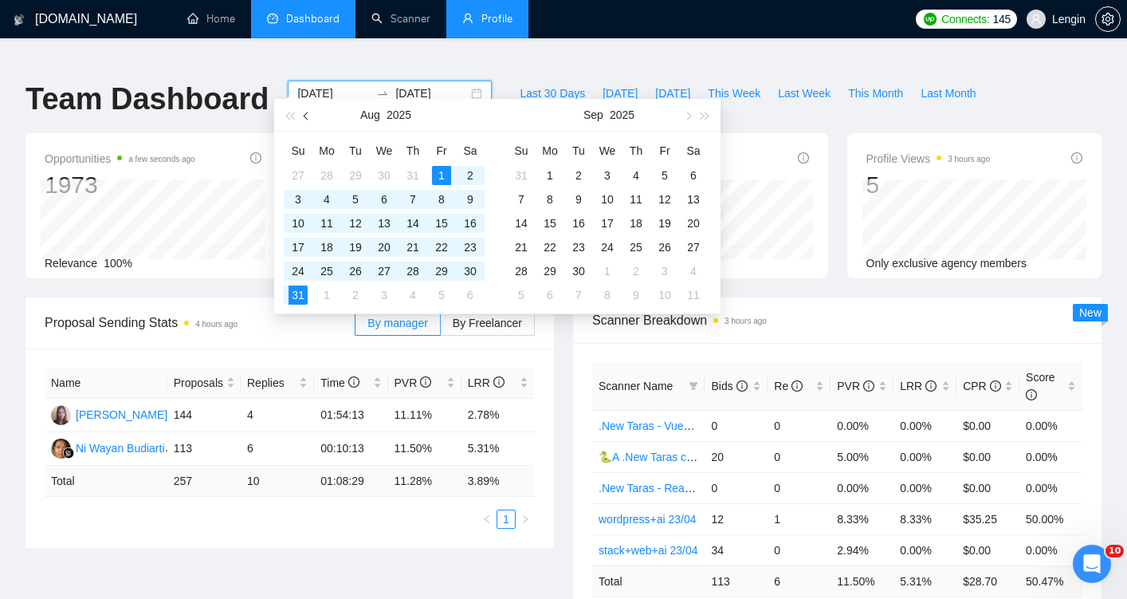
click at [302, 114] on button "button" at bounding box center [307, 115] width 18 height 32
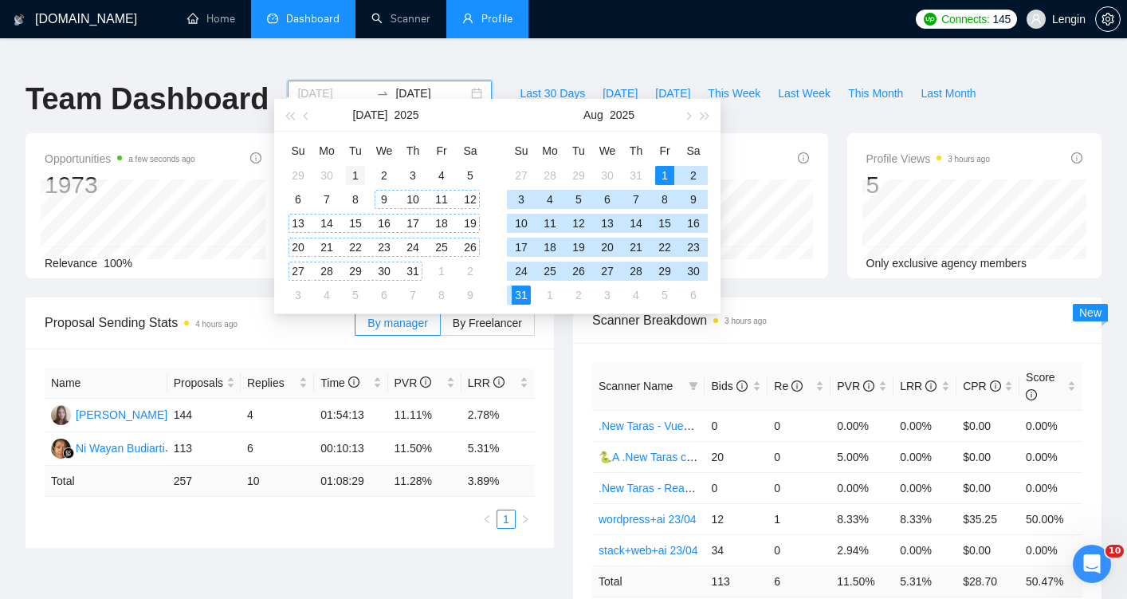
type input "[DATE]"
click at [357, 175] on div "1" at bounding box center [355, 175] width 19 height 19
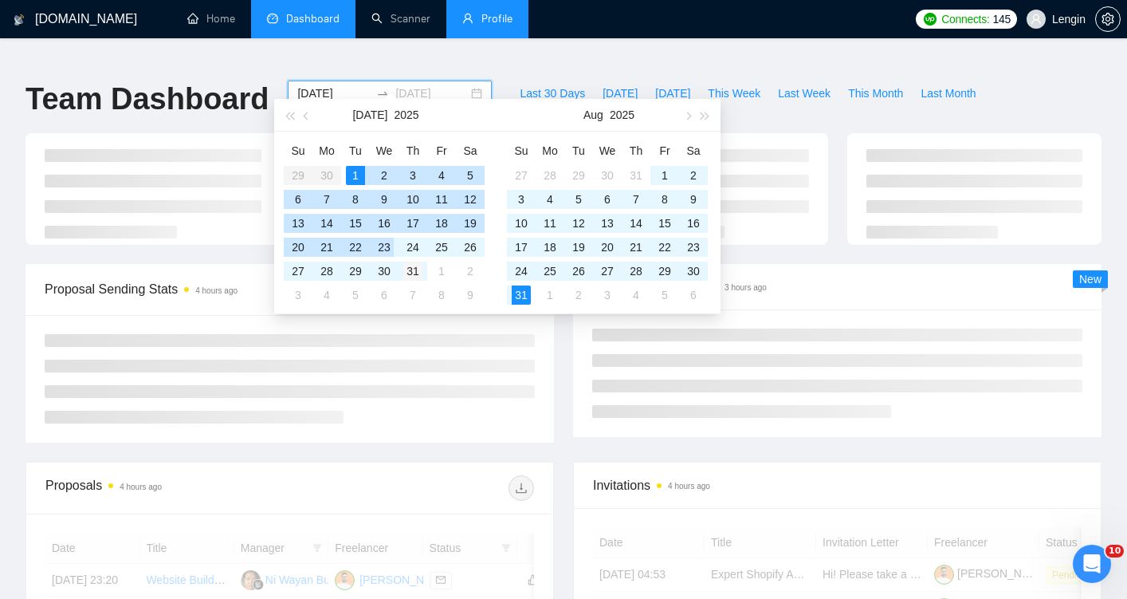
type input "[DATE]"
click at [410, 270] on div "31" at bounding box center [412, 270] width 19 height 19
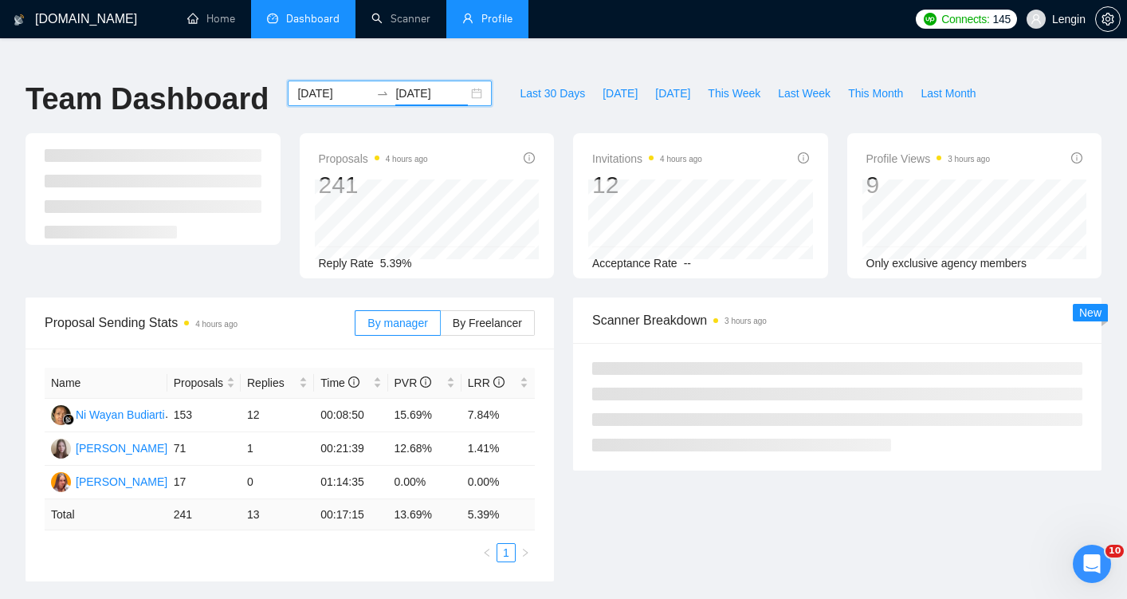
click at [324, 19] on span "Dashboard" at bounding box center [312, 19] width 53 height 14
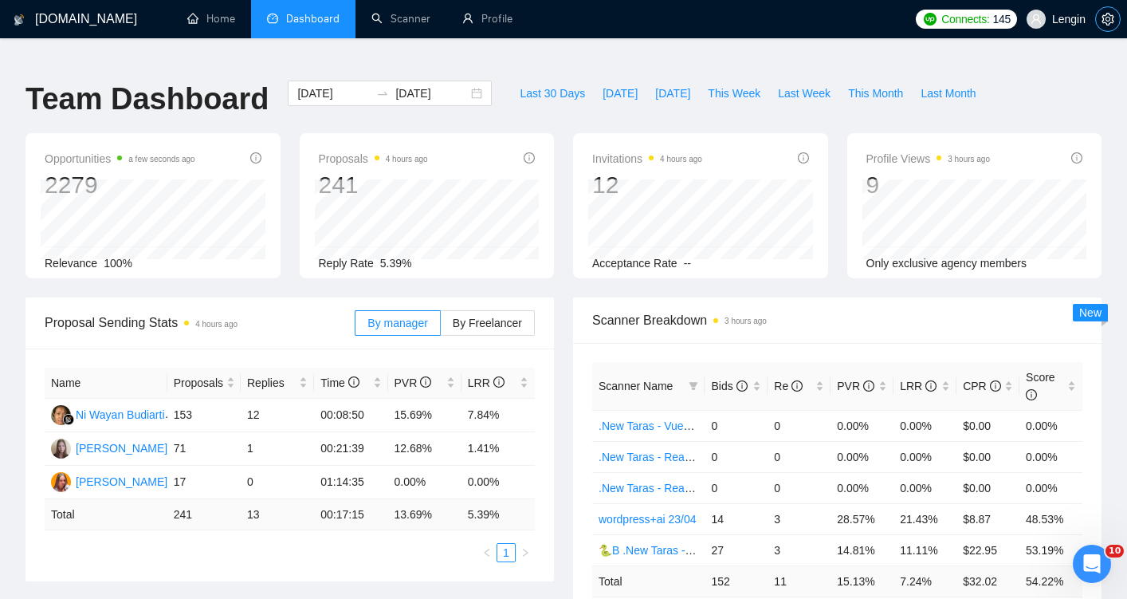
click at [1102, 26] on button "button" at bounding box center [1108, 19] width 26 height 26
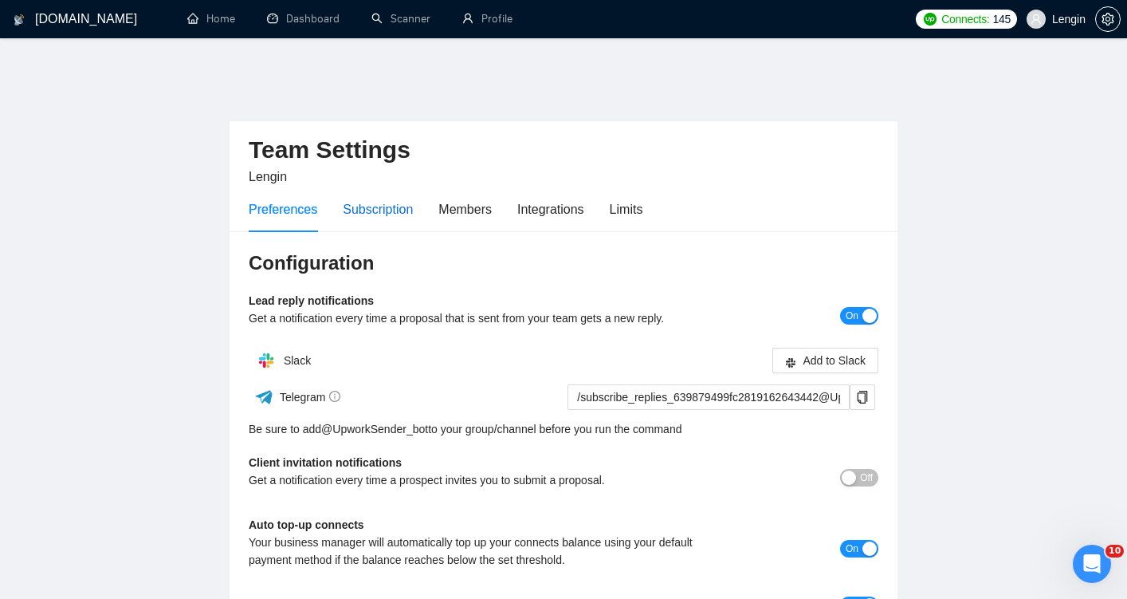
click at [379, 199] on div "Subscription" at bounding box center [378, 209] width 70 height 20
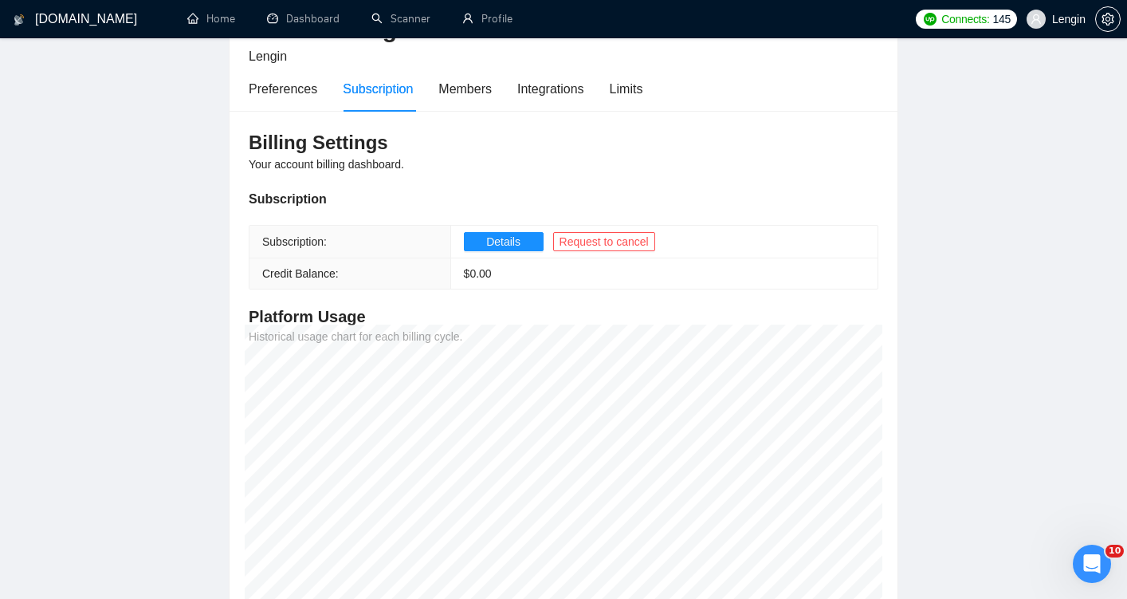
scroll to position [100, 0]
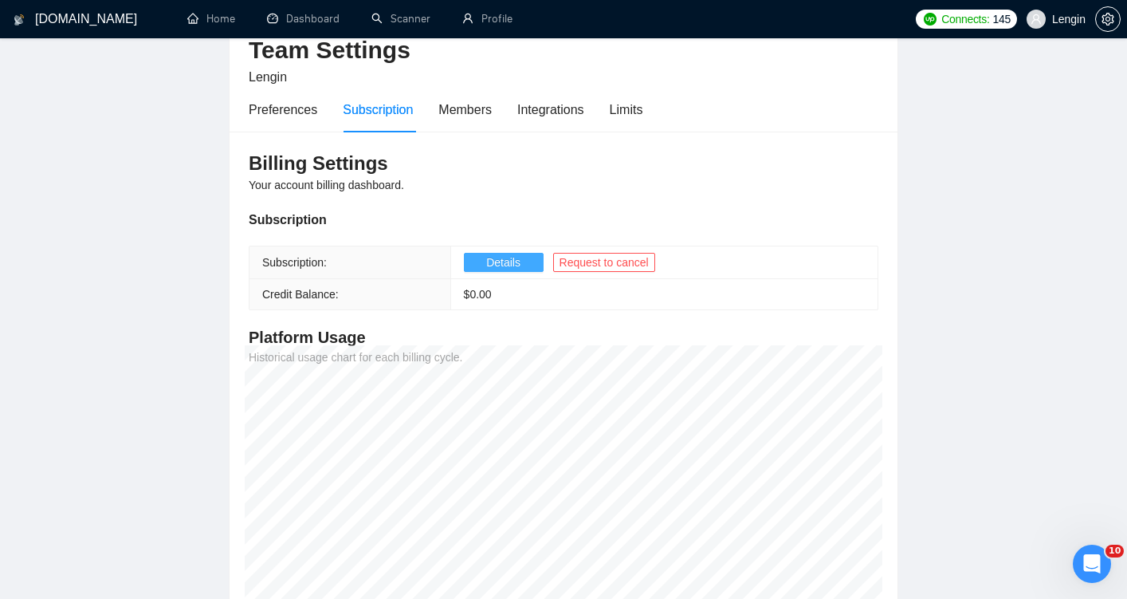
click at [502, 253] on span "Details" at bounding box center [503, 262] width 34 height 18
